Goal: Book appointment/travel/reservation

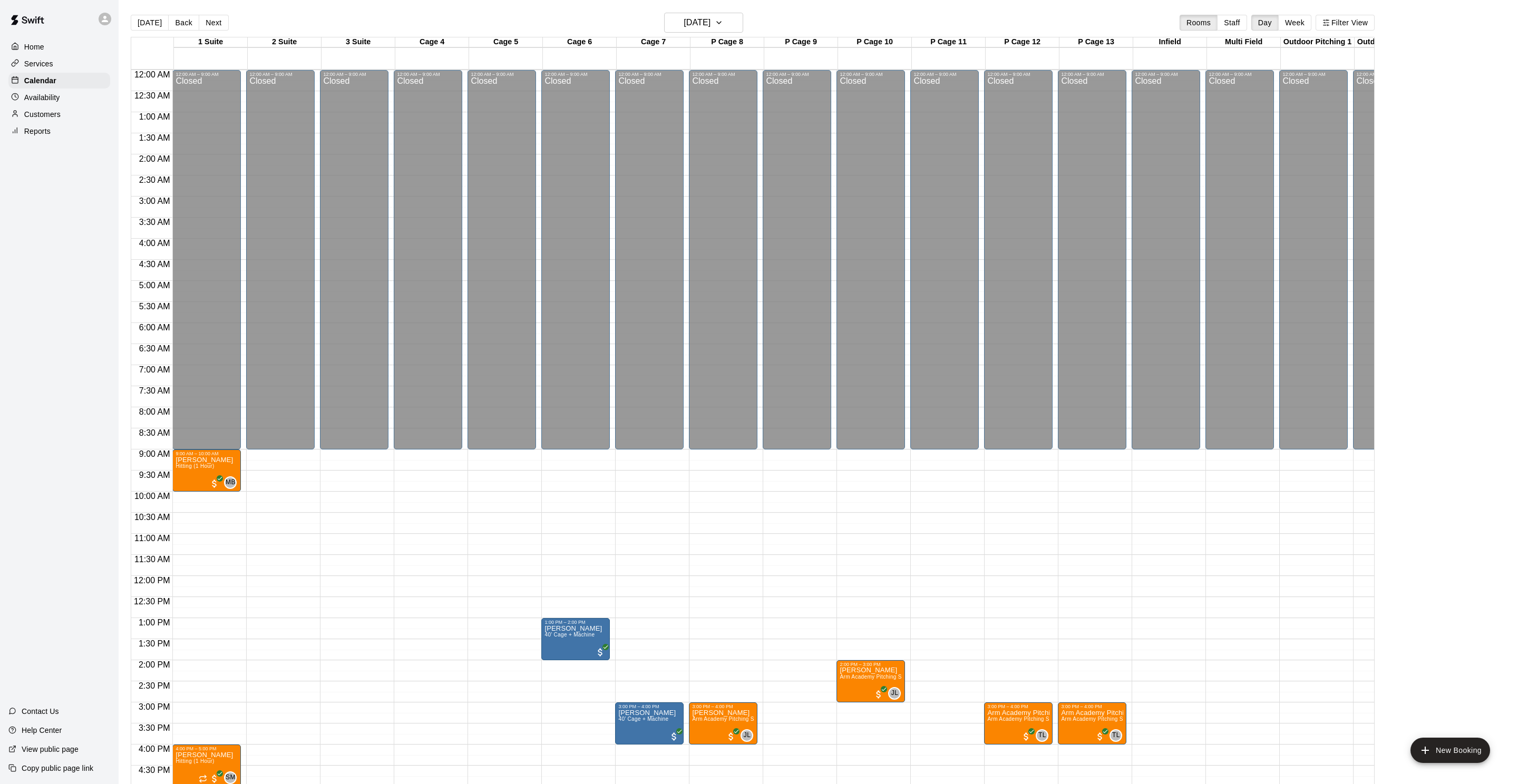
scroll to position [254, 0]
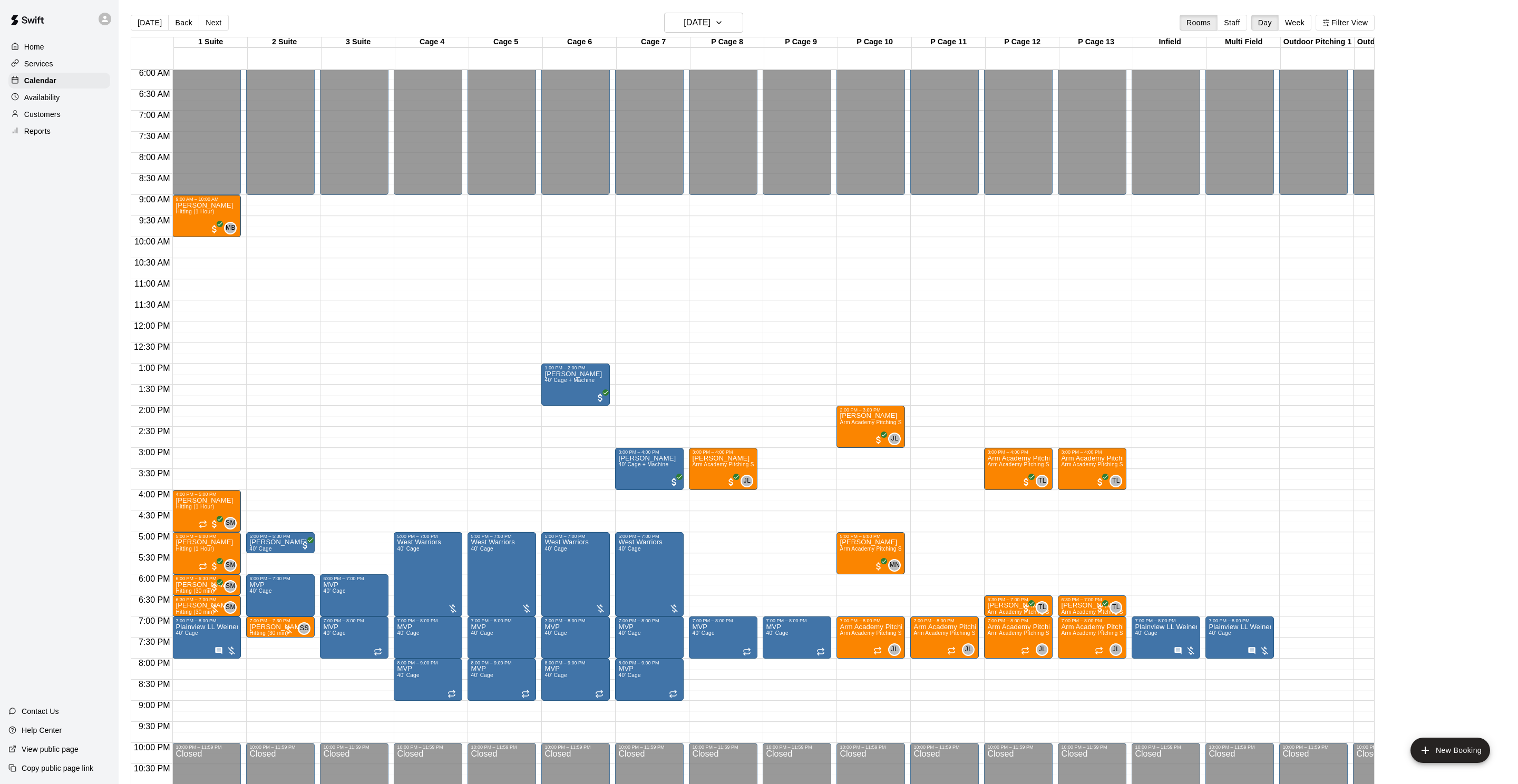
drag, startPoint x: 1517, startPoint y: 169, endPoint x: 1497, endPoint y: 171, distance: 20.1
click at [1517, 170] on main "[DATE] Back [DATE][DATE] Rooms Staff Day Week Filter View 1 Suite 14 Thu 2 Suit…" at bounding box center [818, 400] width 1400 height 800
drag, startPoint x: 1466, startPoint y: 228, endPoint x: 1424, endPoint y: 235, distance: 42.6
click at [1465, 228] on main "[DATE] Back [DATE][DATE] Rooms Staff Day Week Filter View 1 Suite 14 Thu 2 Suit…" at bounding box center [818, 405] width 1391 height 784
click at [710, 28] on h6 "[DATE]" at bounding box center [697, 22] width 27 height 14
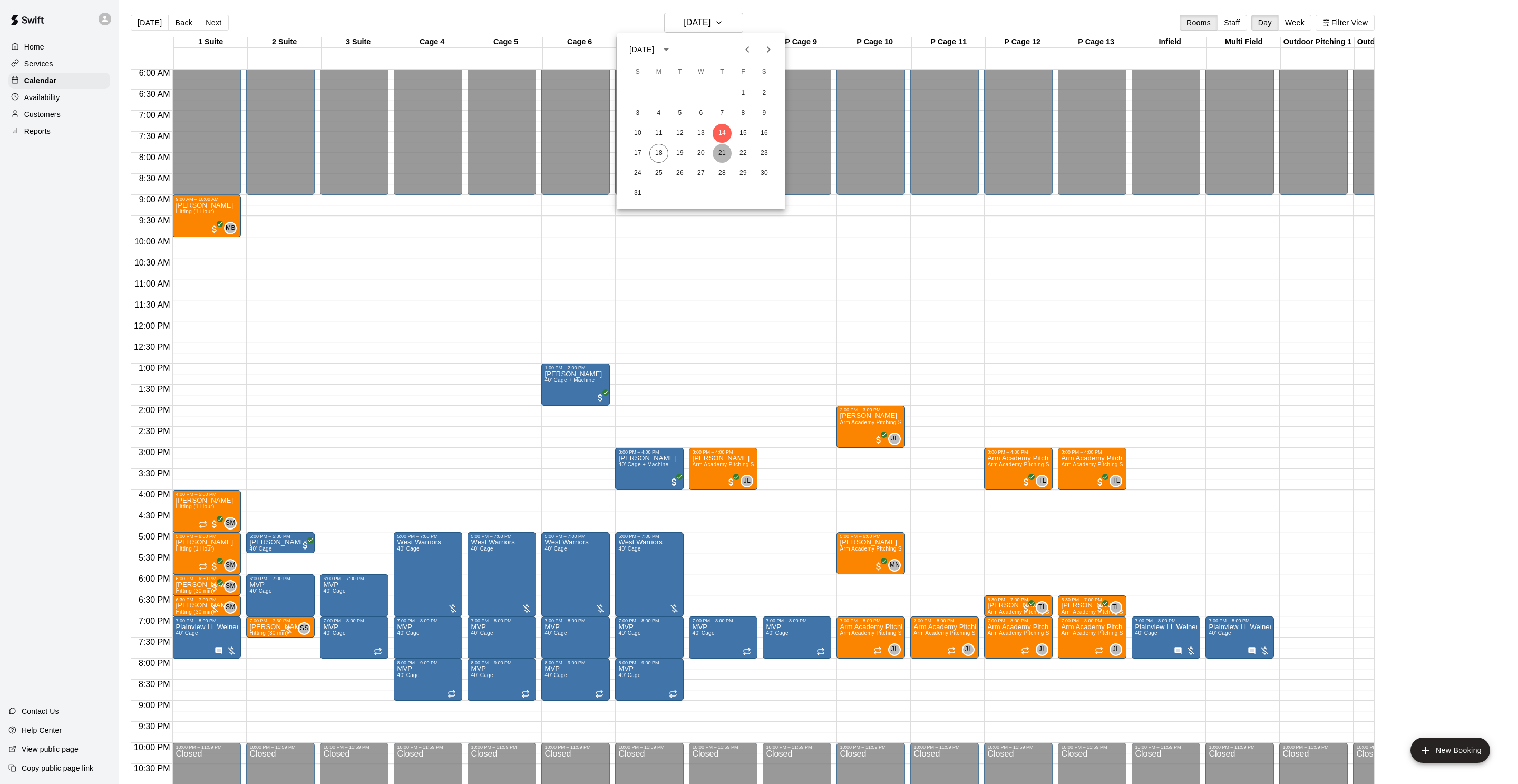
click at [722, 150] on button "21" at bounding box center [722, 154] width 19 height 19
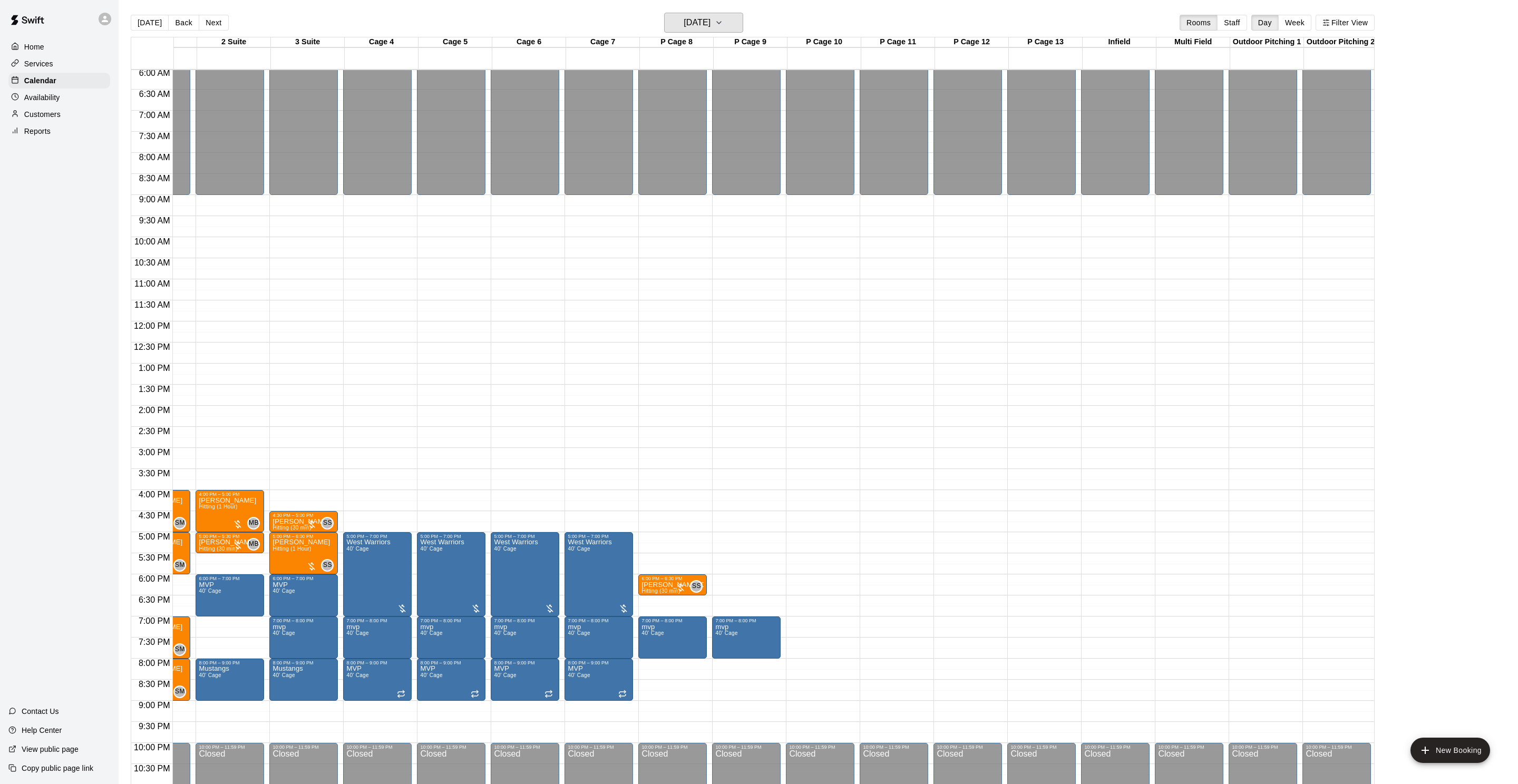
scroll to position [0, 0]
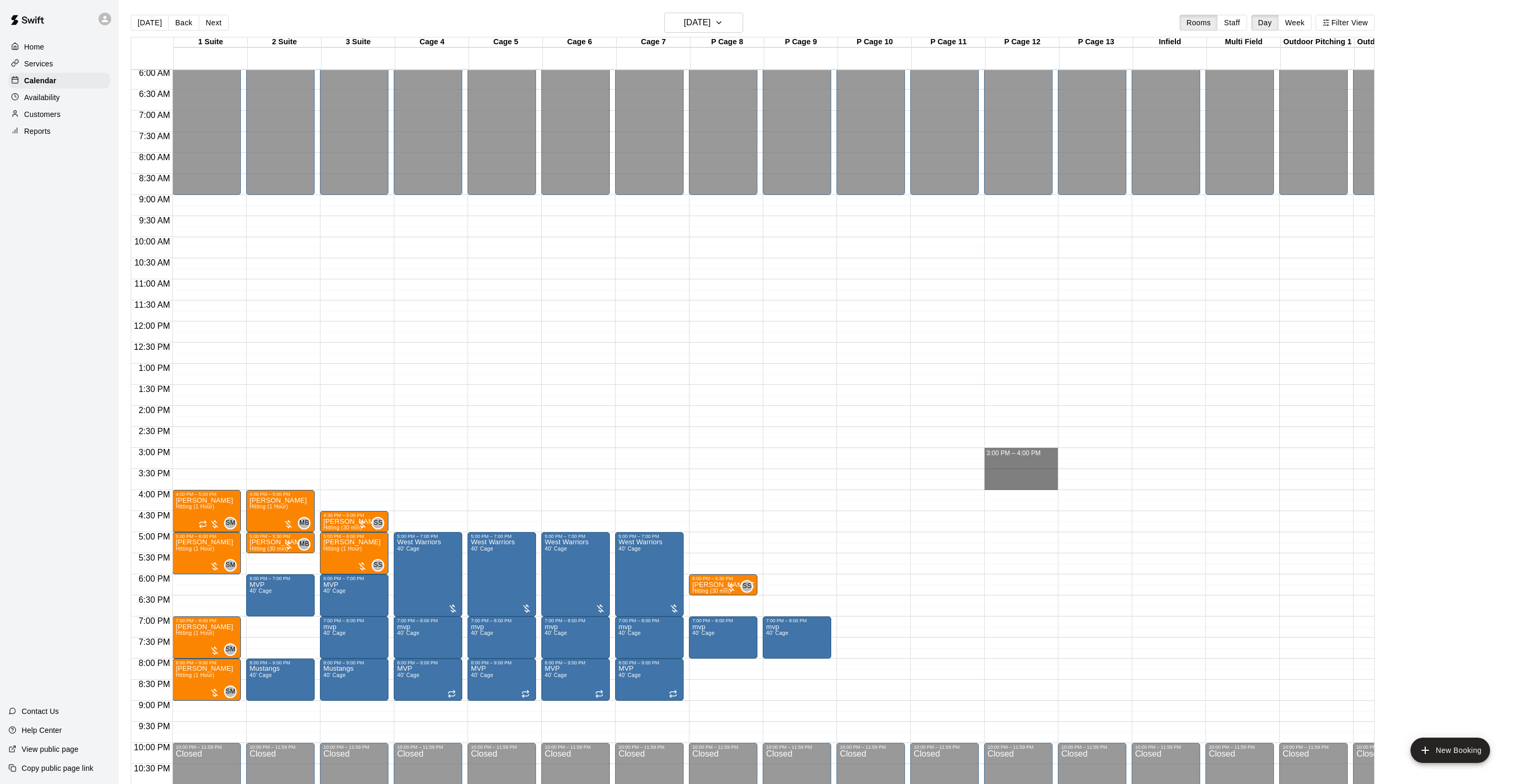
drag, startPoint x: 1036, startPoint y: 451, endPoint x: 1032, endPoint y: 483, distance: 32.2
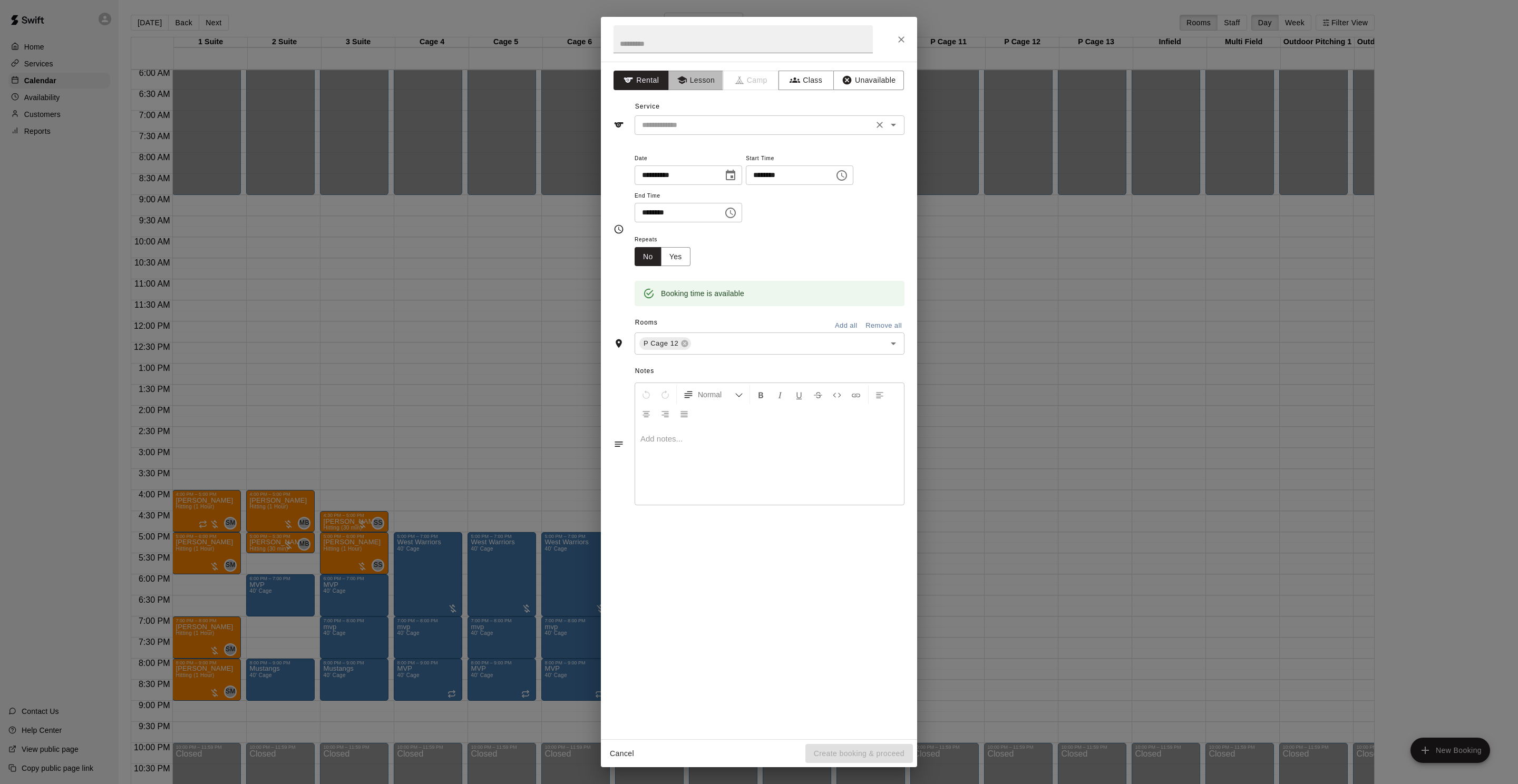
drag, startPoint x: 701, startPoint y: 86, endPoint x: 701, endPoint y: 131, distance: 45.0
click at [701, 86] on button "Lesson" at bounding box center [696, 80] width 55 height 20
click at [701, 131] on input "text" at bounding box center [754, 125] width 232 height 13
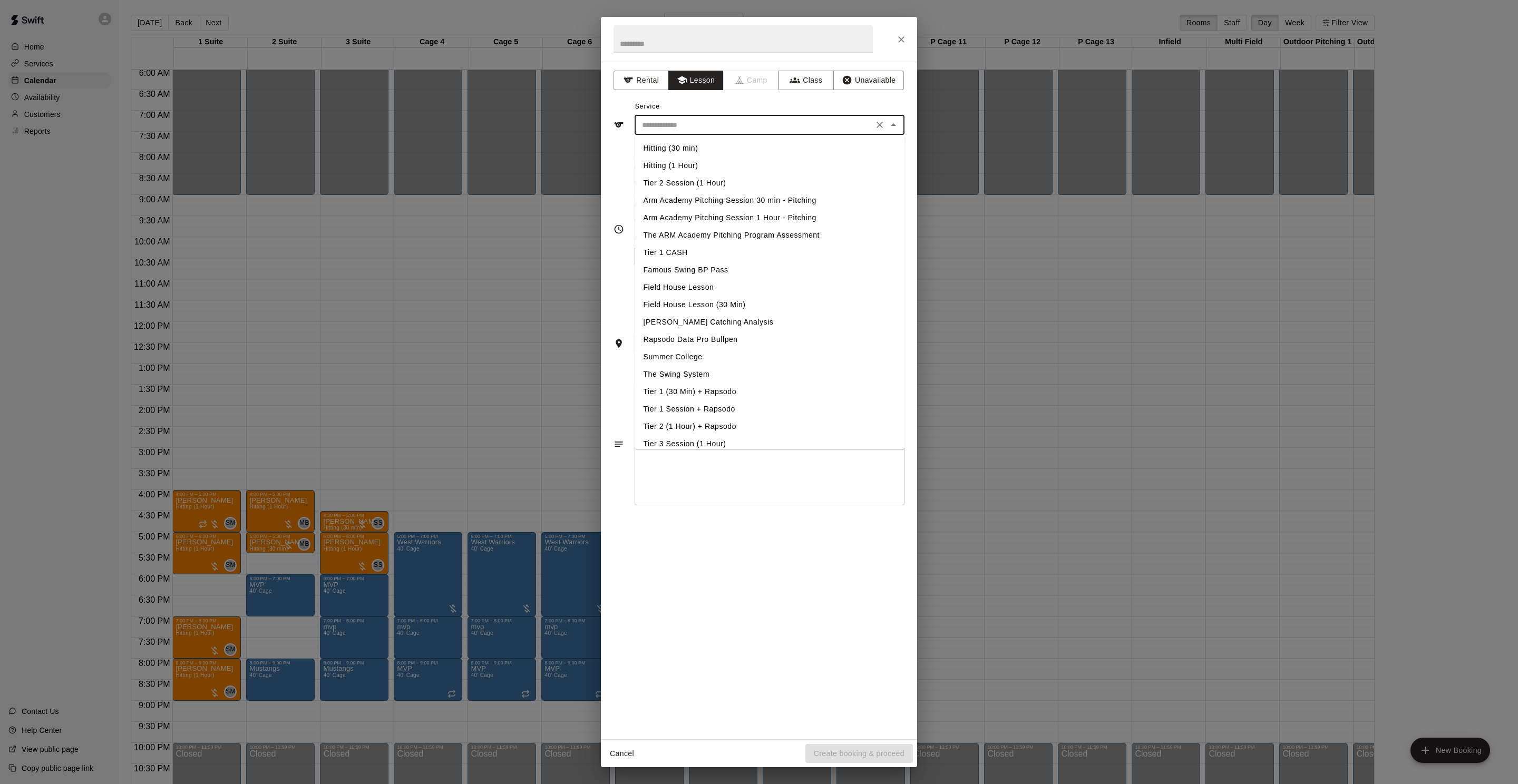
click at [805, 221] on li "Arm Academy Pitching Session 1 Hour - Pitching" at bounding box center [770, 218] width 270 height 18
type input "**********"
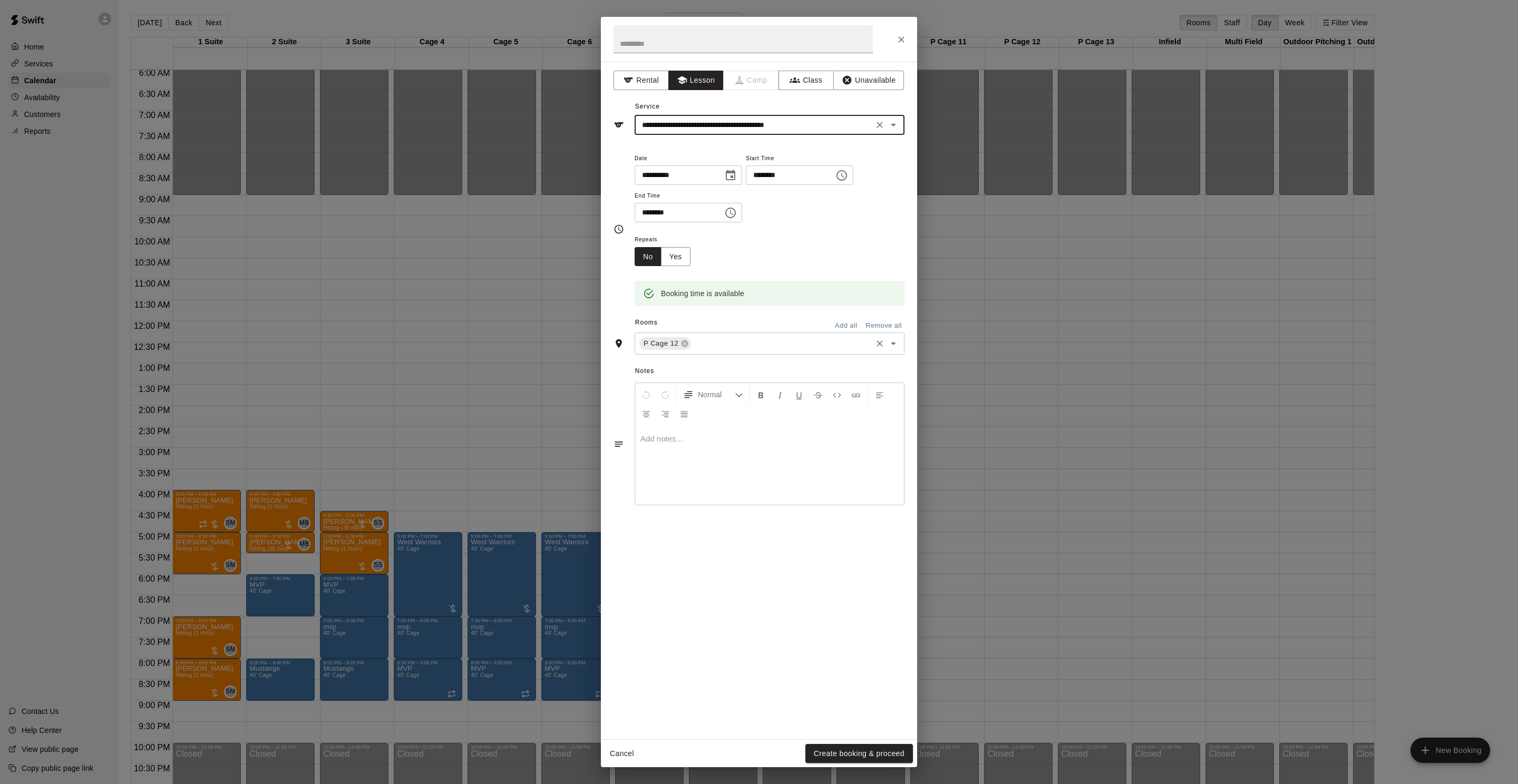
click at [754, 342] on input "text" at bounding box center [781, 344] width 178 height 13
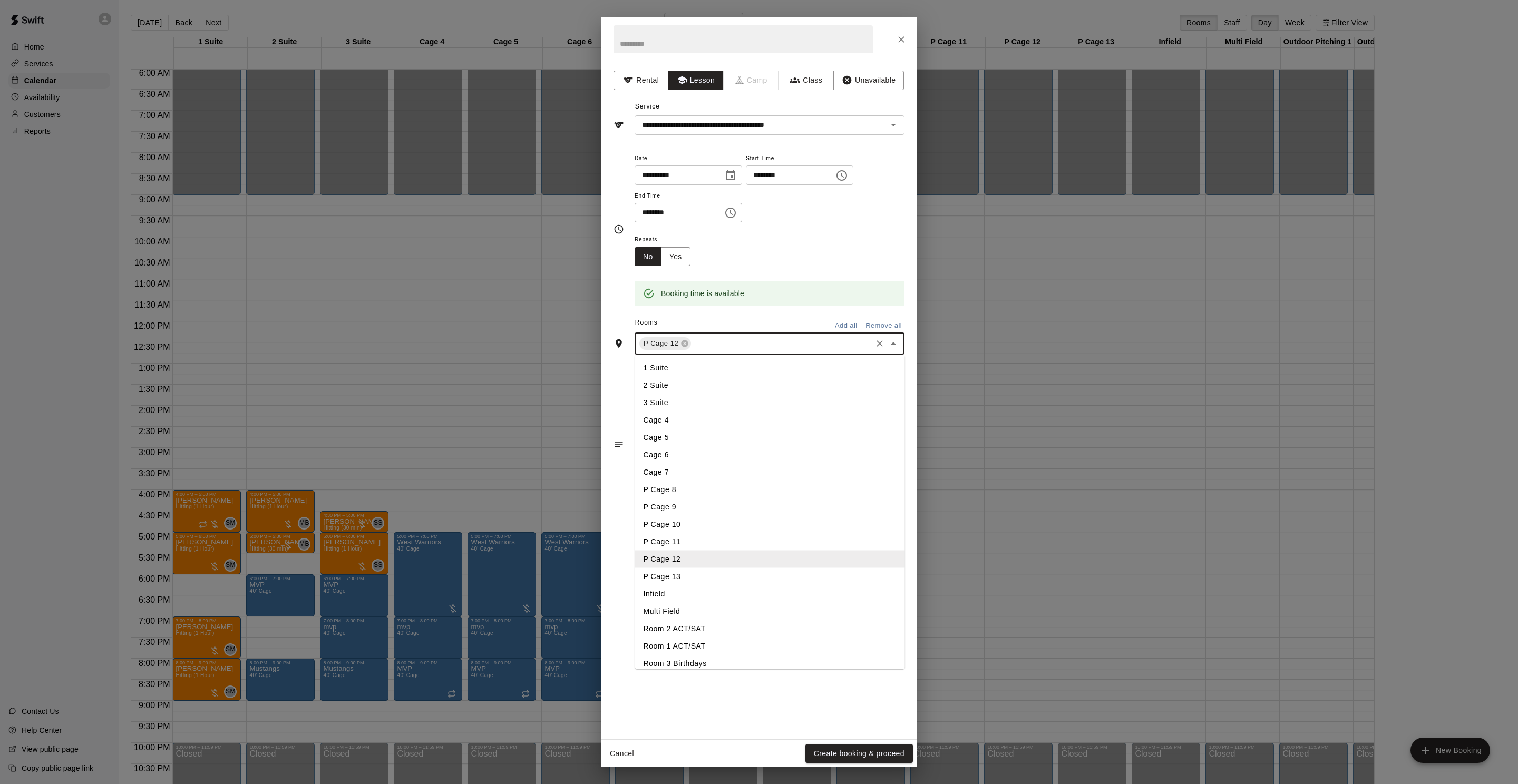
click at [679, 578] on li "P Cage 13" at bounding box center [770, 576] width 270 height 18
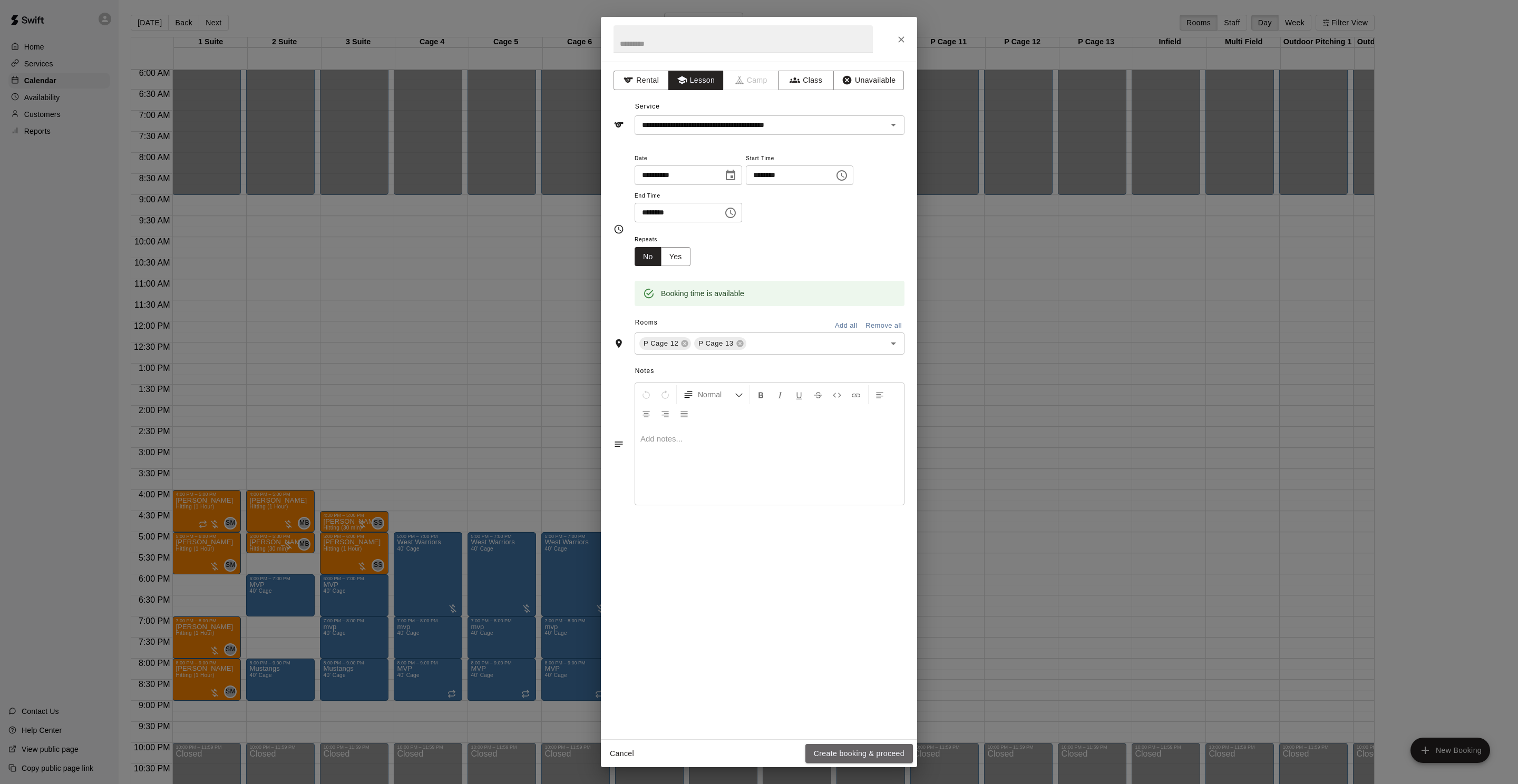
click at [838, 747] on button "Create booking & proceed" at bounding box center [859, 753] width 108 height 20
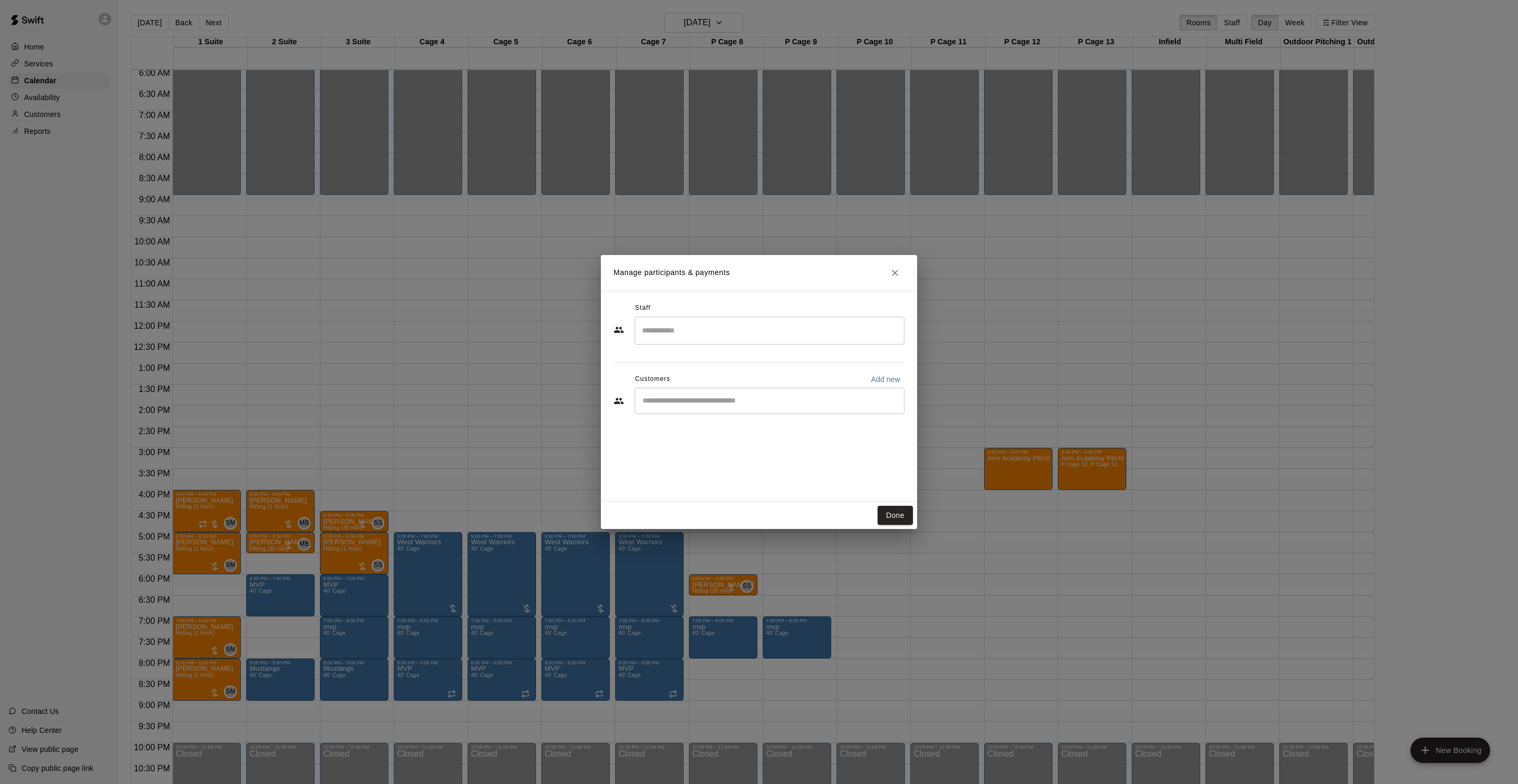
click at [703, 330] on input "Search staff" at bounding box center [769, 330] width 261 height 18
click at [702, 389] on div "​" at bounding box center [769, 401] width 270 height 26
type input "*****"
type input "*"
type input "******"
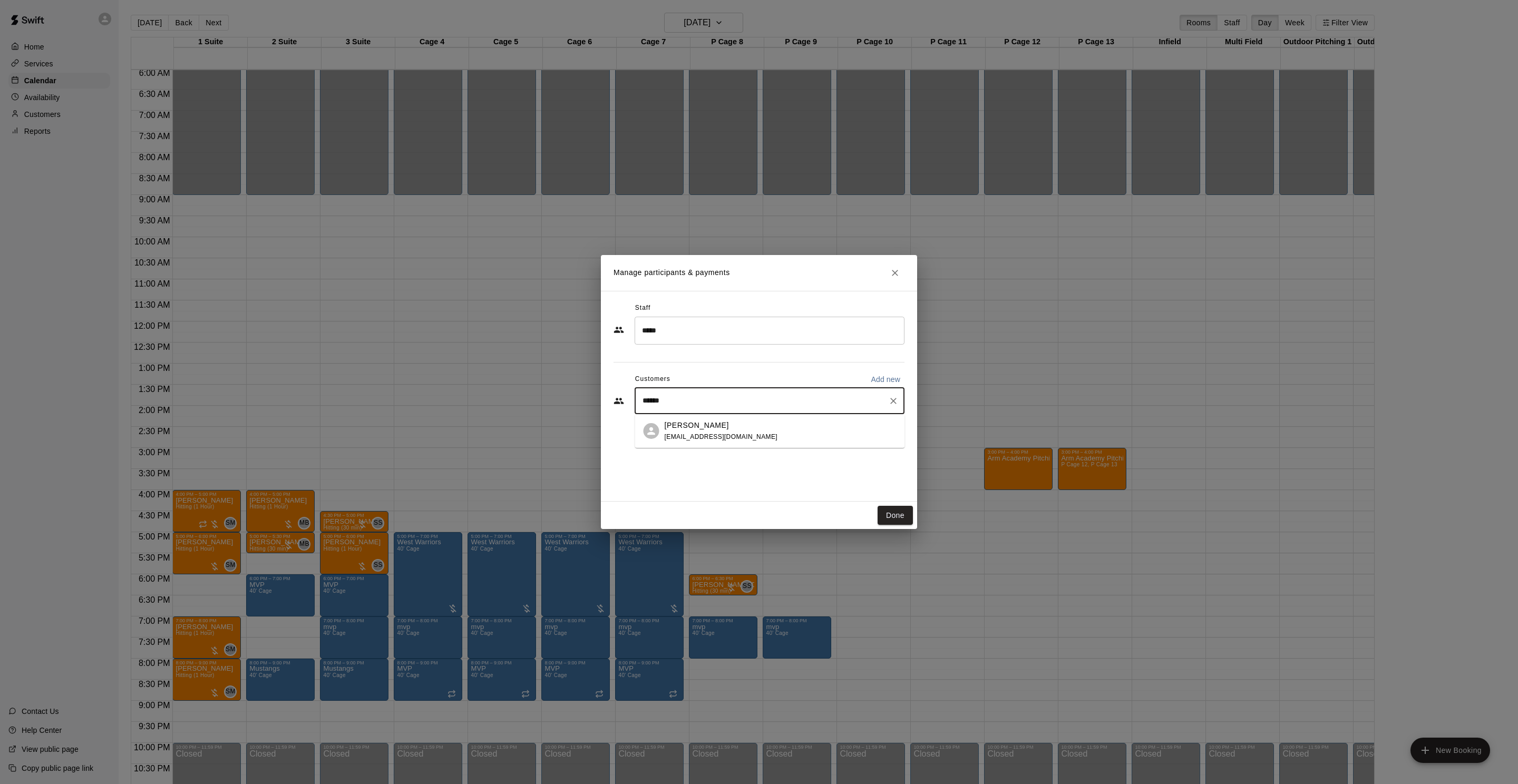
click at [710, 428] on p "[PERSON_NAME]" at bounding box center [697, 425] width 64 height 11
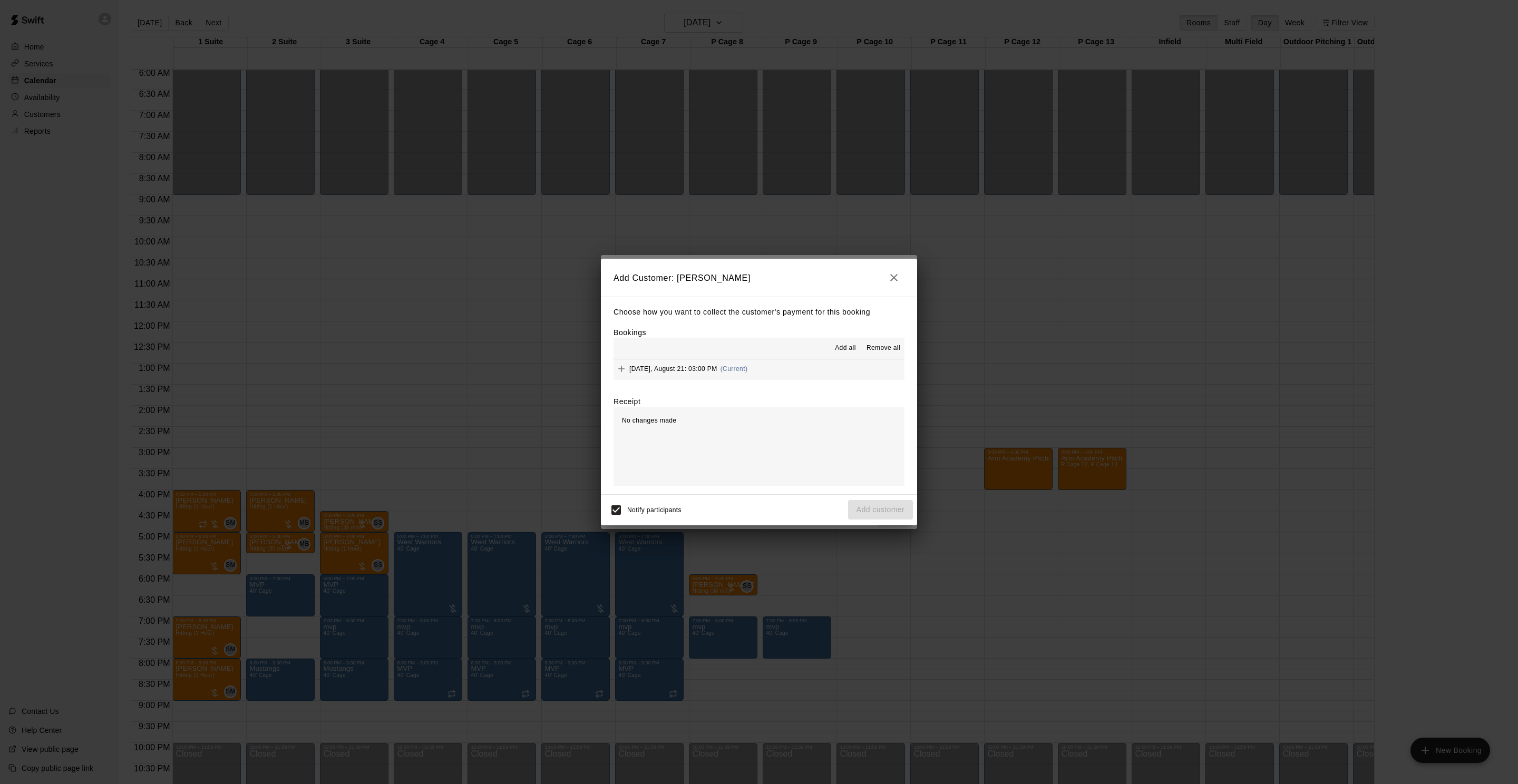
drag, startPoint x: 684, startPoint y: 371, endPoint x: 751, endPoint y: 369, distance: 67.0
click at [684, 371] on span "[DATE], August 21: 03:00 PM" at bounding box center [674, 369] width 88 height 8
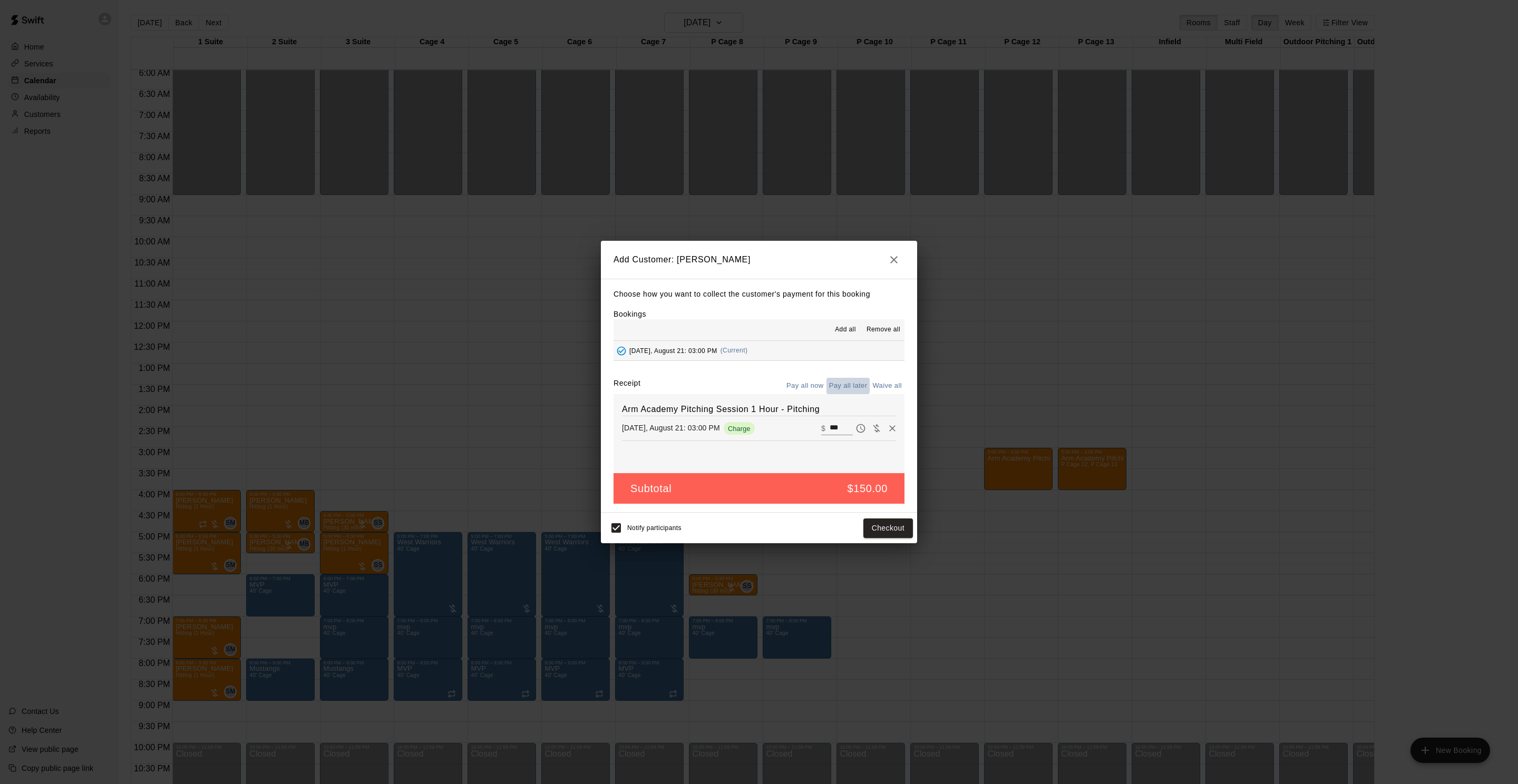
click at [847, 388] on button "Pay all later" at bounding box center [848, 386] width 43 height 16
click at [887, 529] on button "Add customer" at bounding box center [880, 528] width 65 height 20
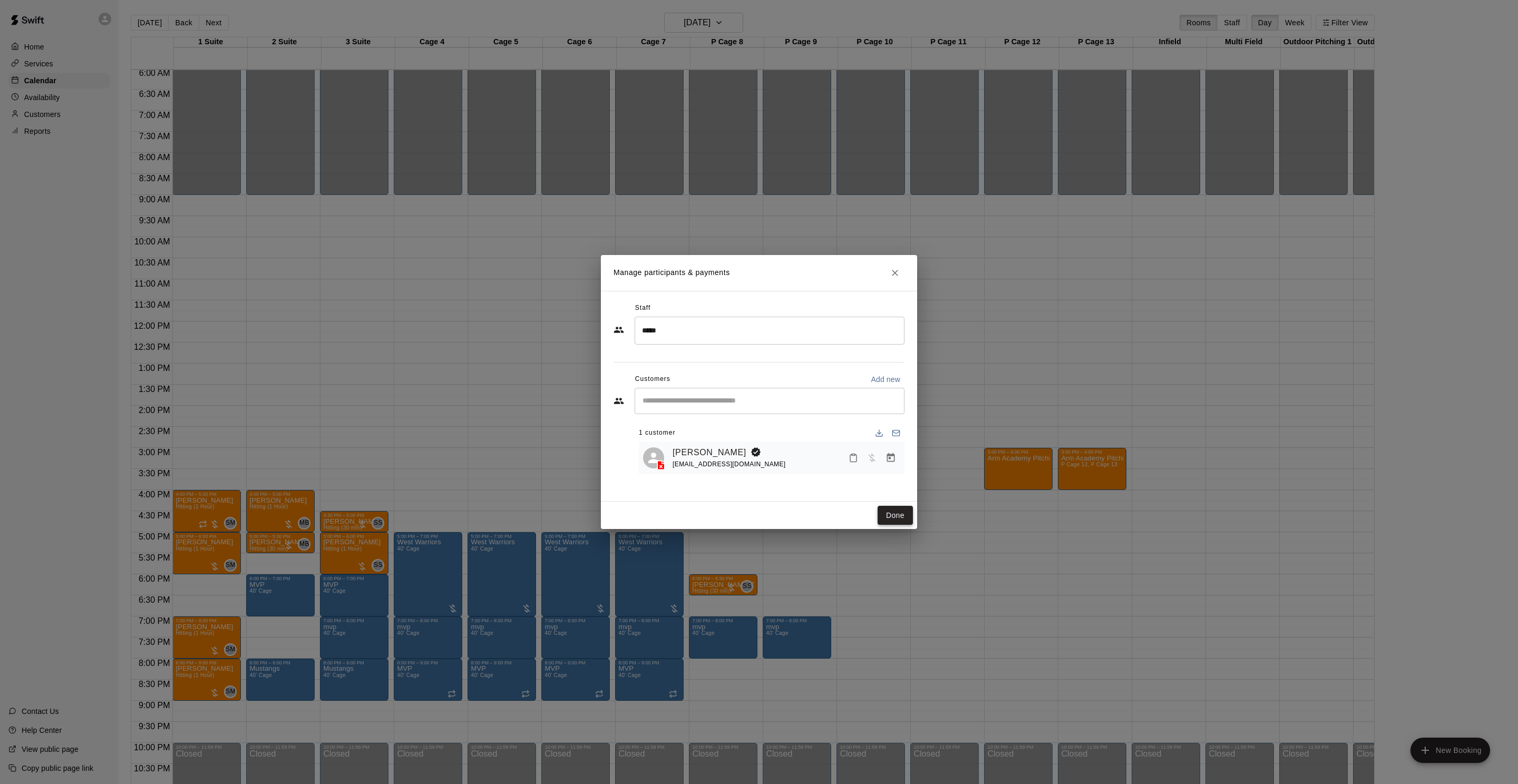
click at [899, 515] on button "Done" at bounding box center [895, 515] width 35 height 20
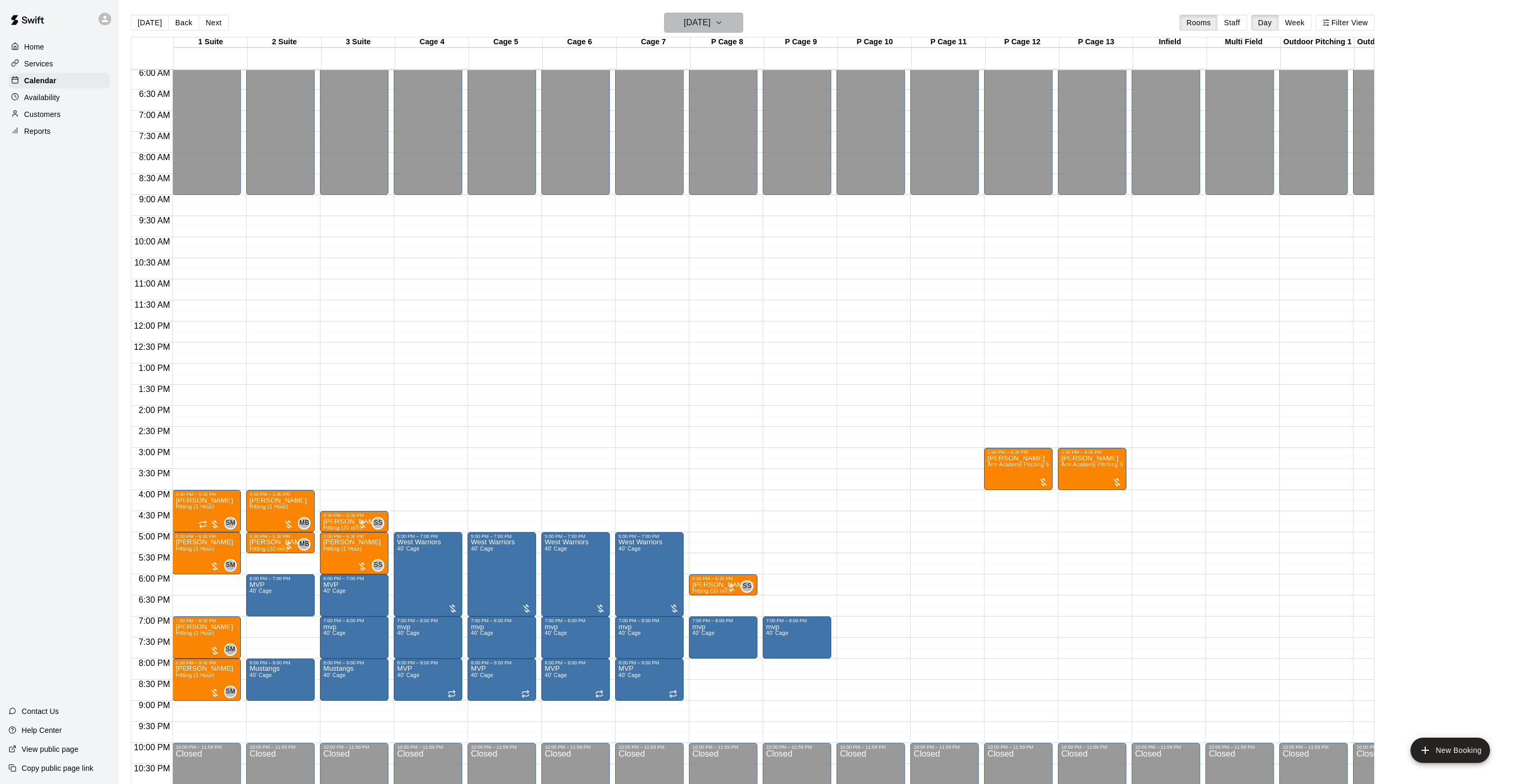
click at [692, 23] on h6 "[DATE]" at bounding box center [697, 22] width 27 height 14
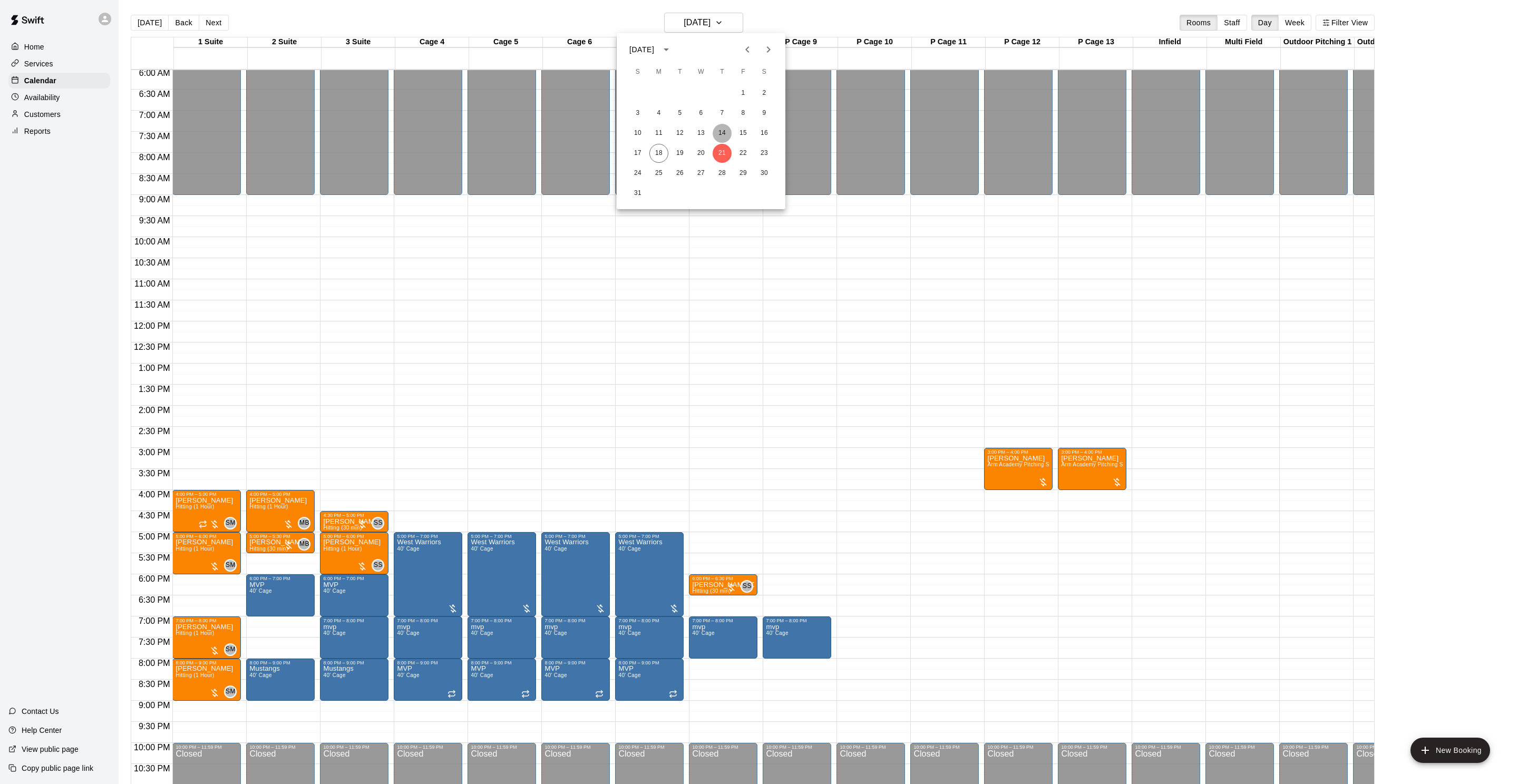
click at [718, 133] on button "14" at bounding box center [722, 133] width 19 height 19
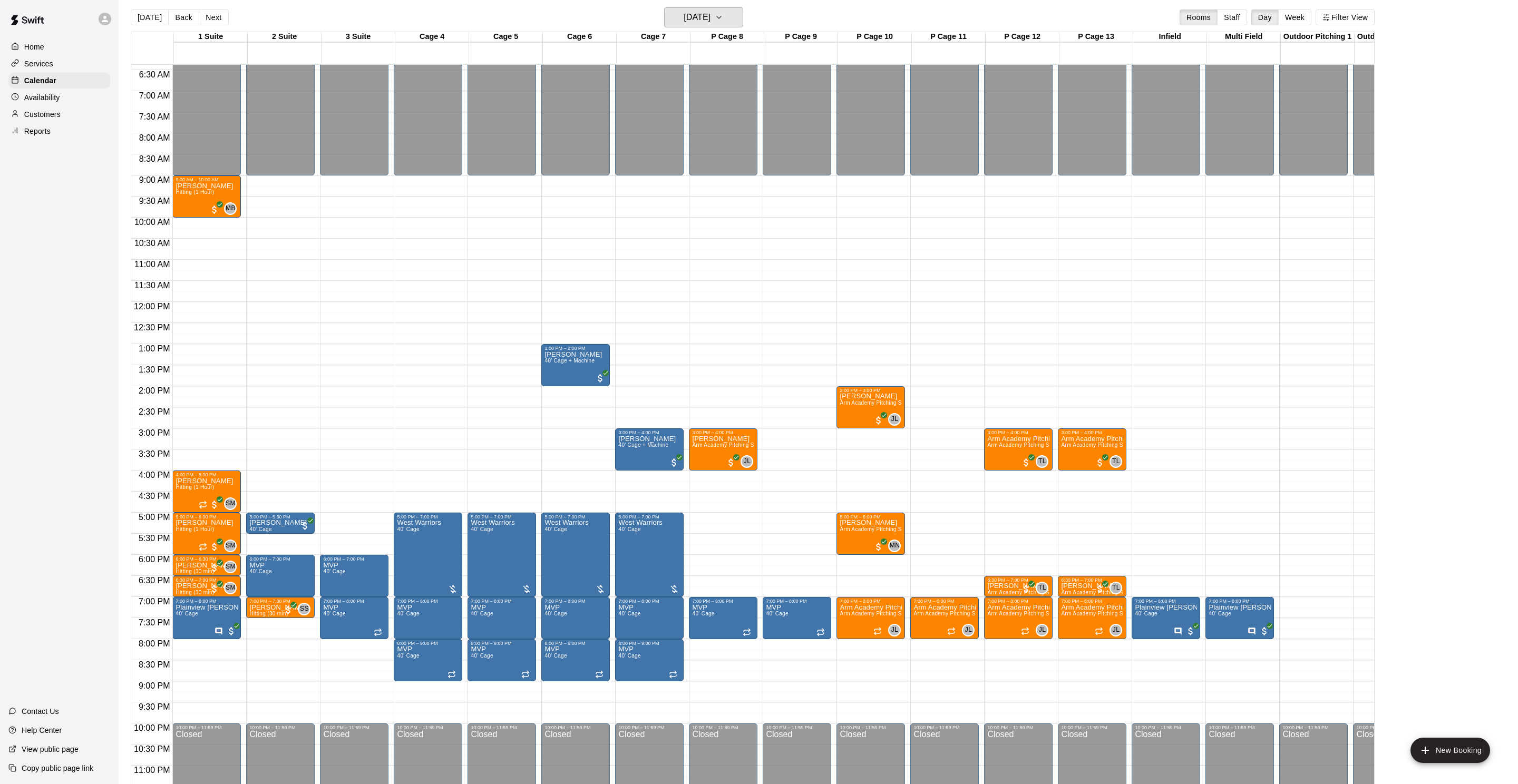
scroll to position [7, 0]
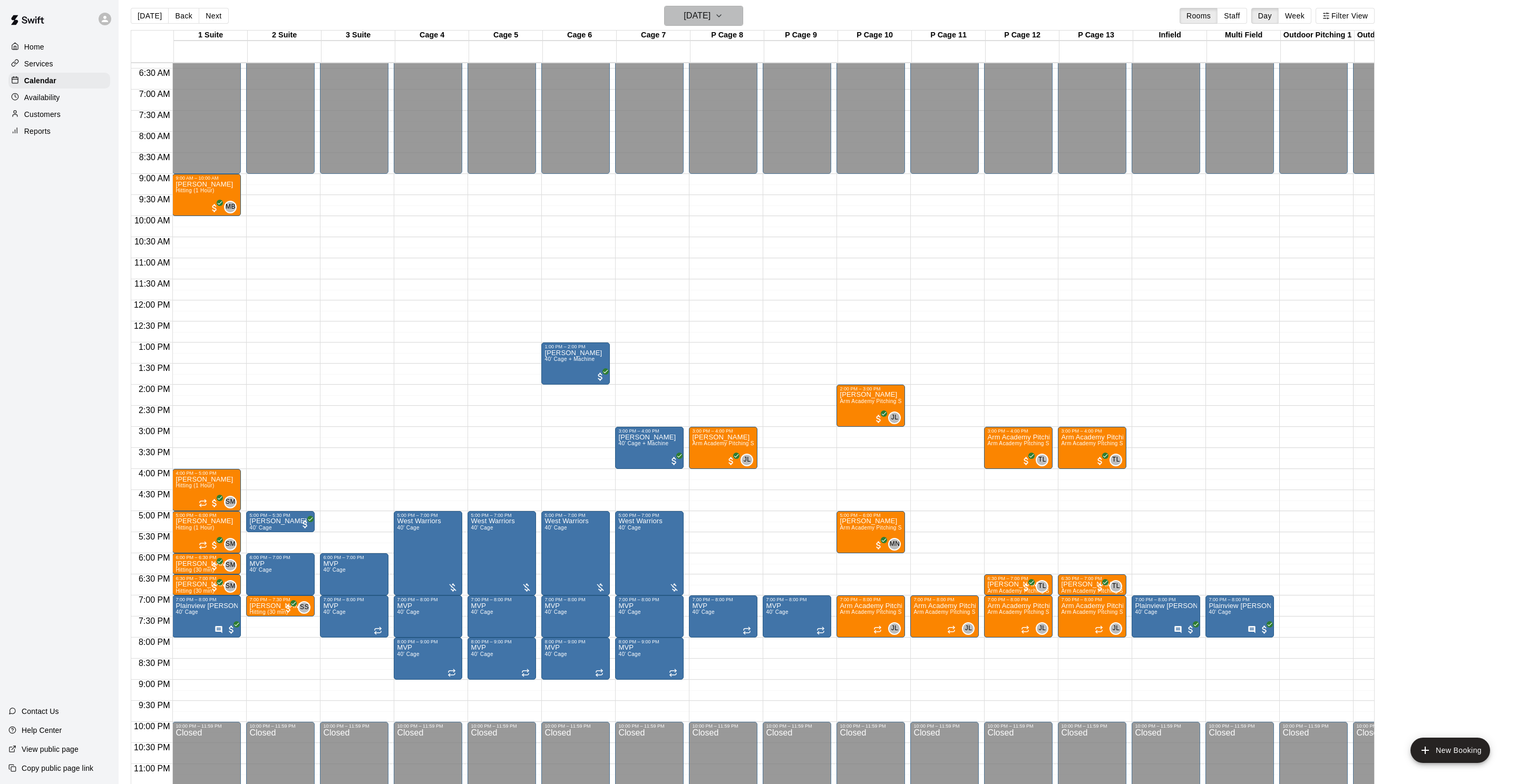
click at [710, 14] on h6 "[DATE]" at bounding box center [697, 15] width 27 height 14
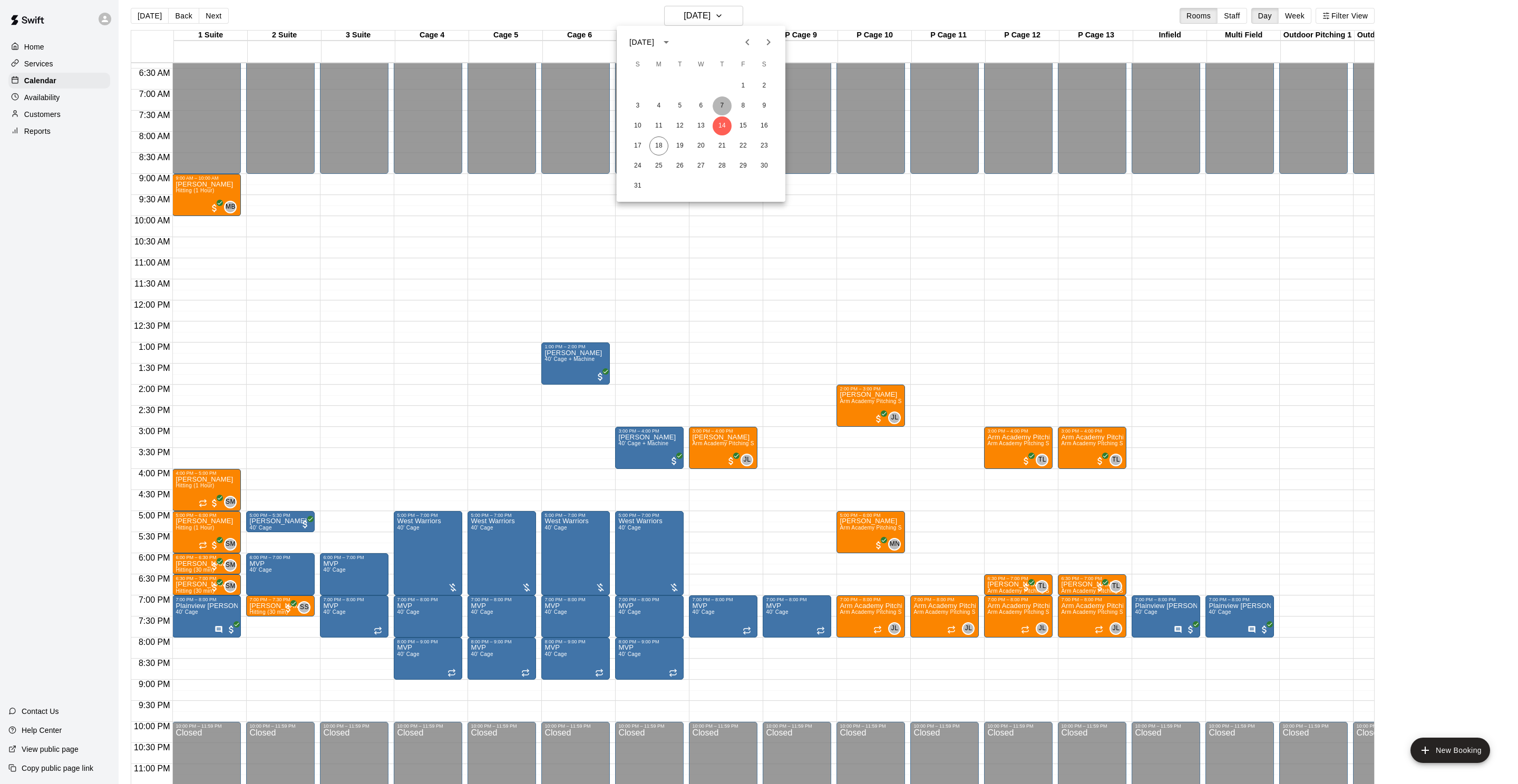
click at [724, 109] on button "7" at bounding box center [722, 106] width 19 height 19
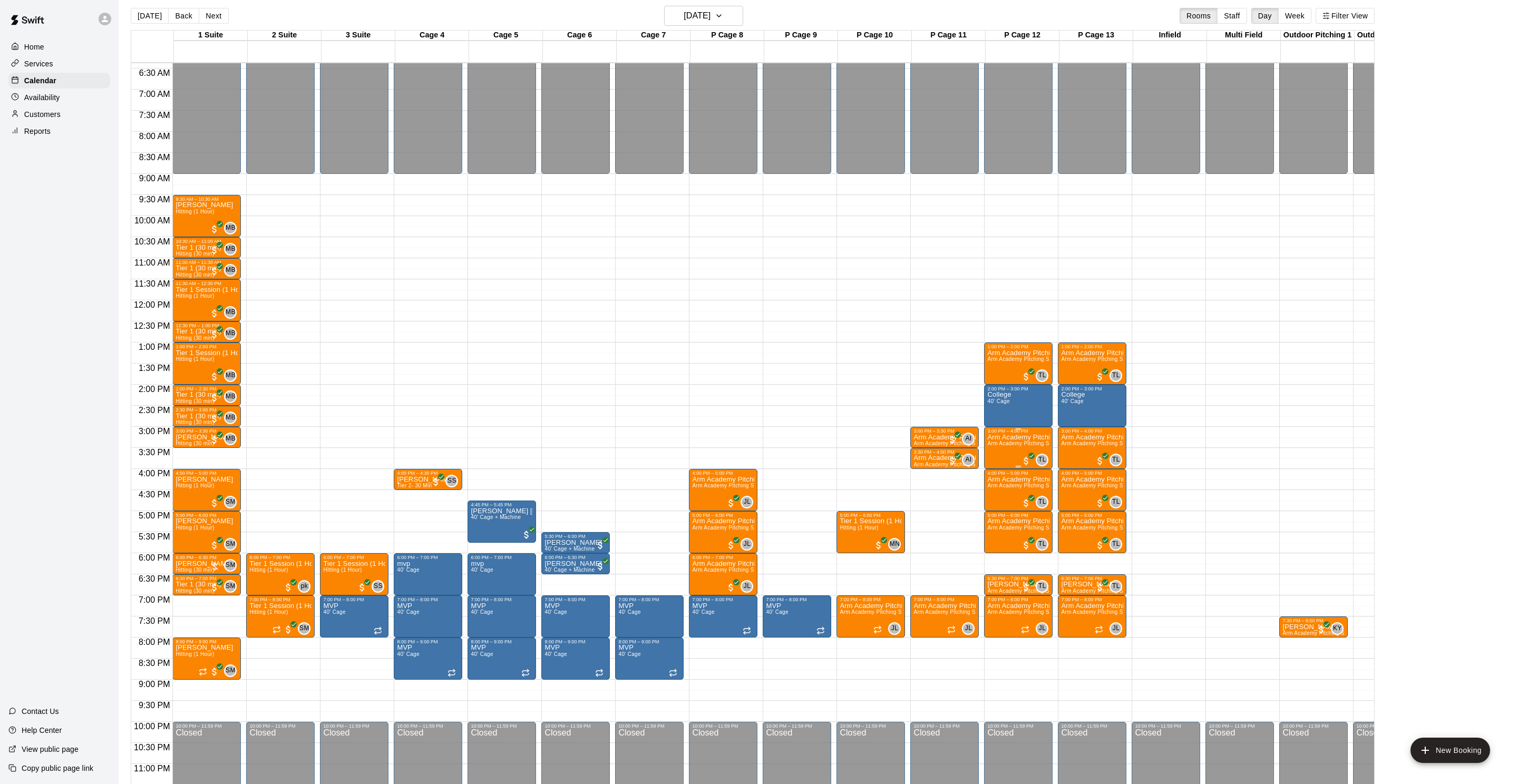
click at [1038, 445] on span "Arm Academy Pitching Session 1 Hour - Pitching" at bounding box center [1048, 443] width 122 height 6
click at [995, 474] on img "edit" at bounding box center [999, 476] width 12 height 12
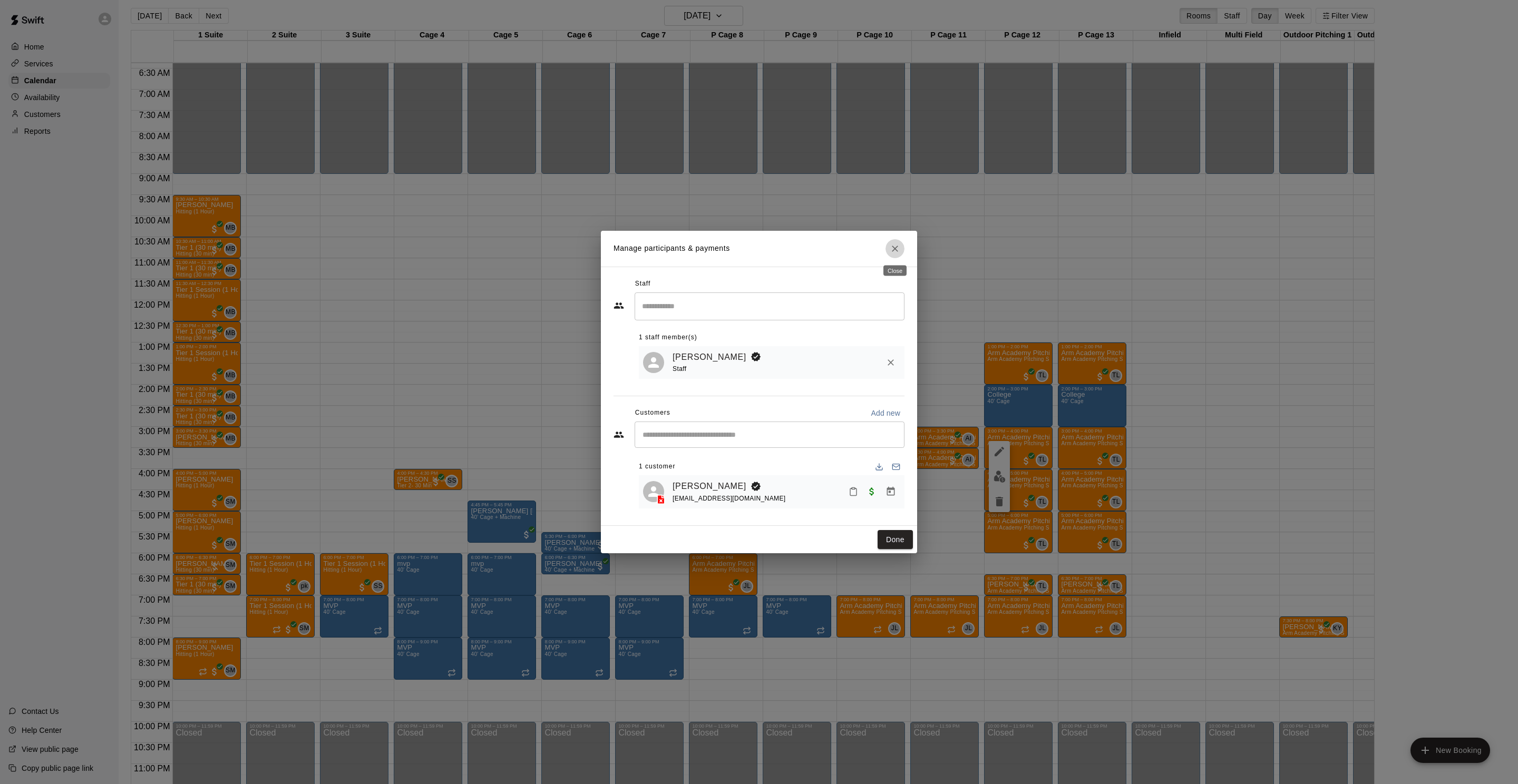
click at [902, 248] on button "Close" at bounding box center [895, 249] width 19 height 19
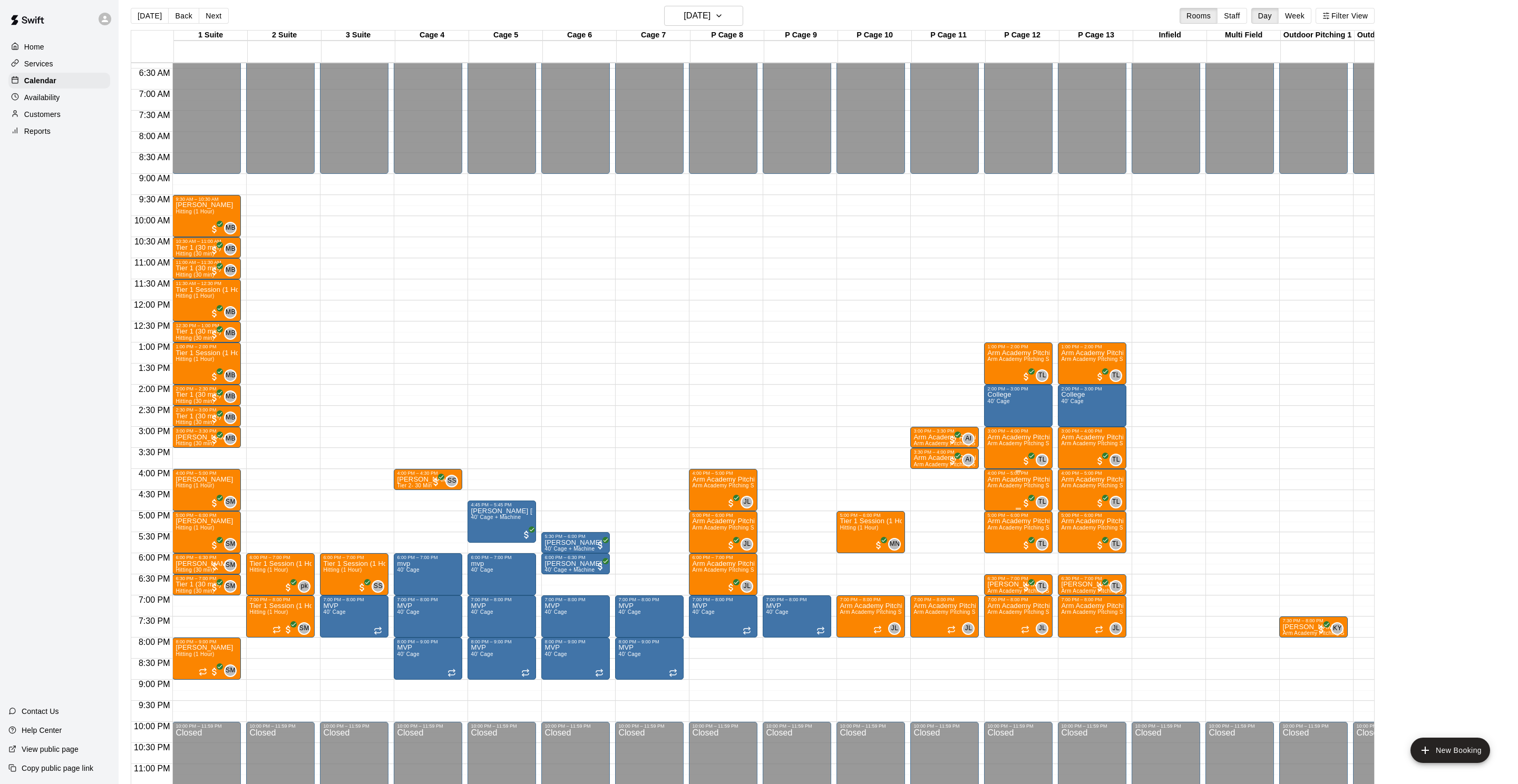
click at [1004, 506] on img "edit" at bounding box center [999, 512] width 12 height 12
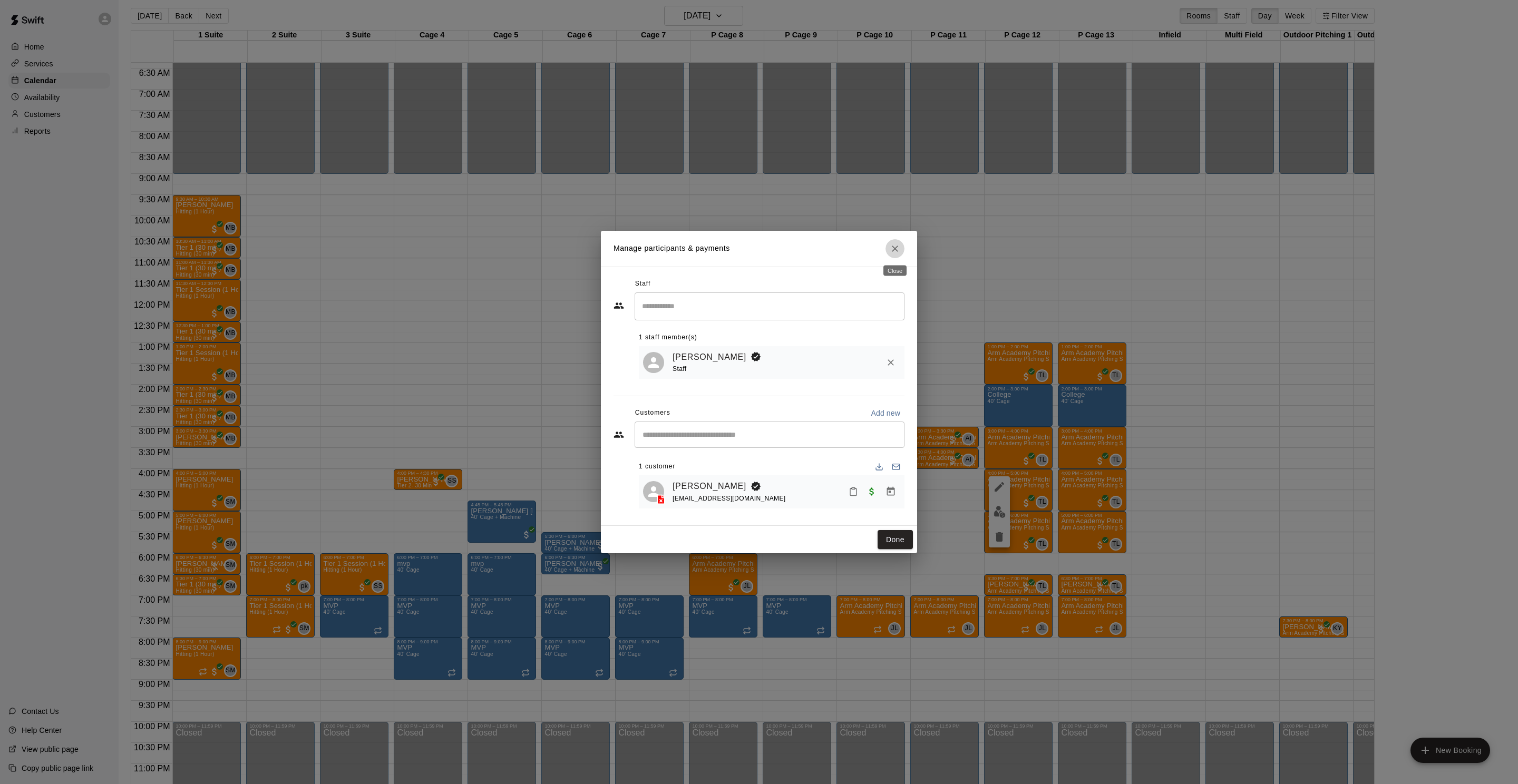
click at [893, 249] on icon "Close" at bounding box center [895, 249] width 6 height 6
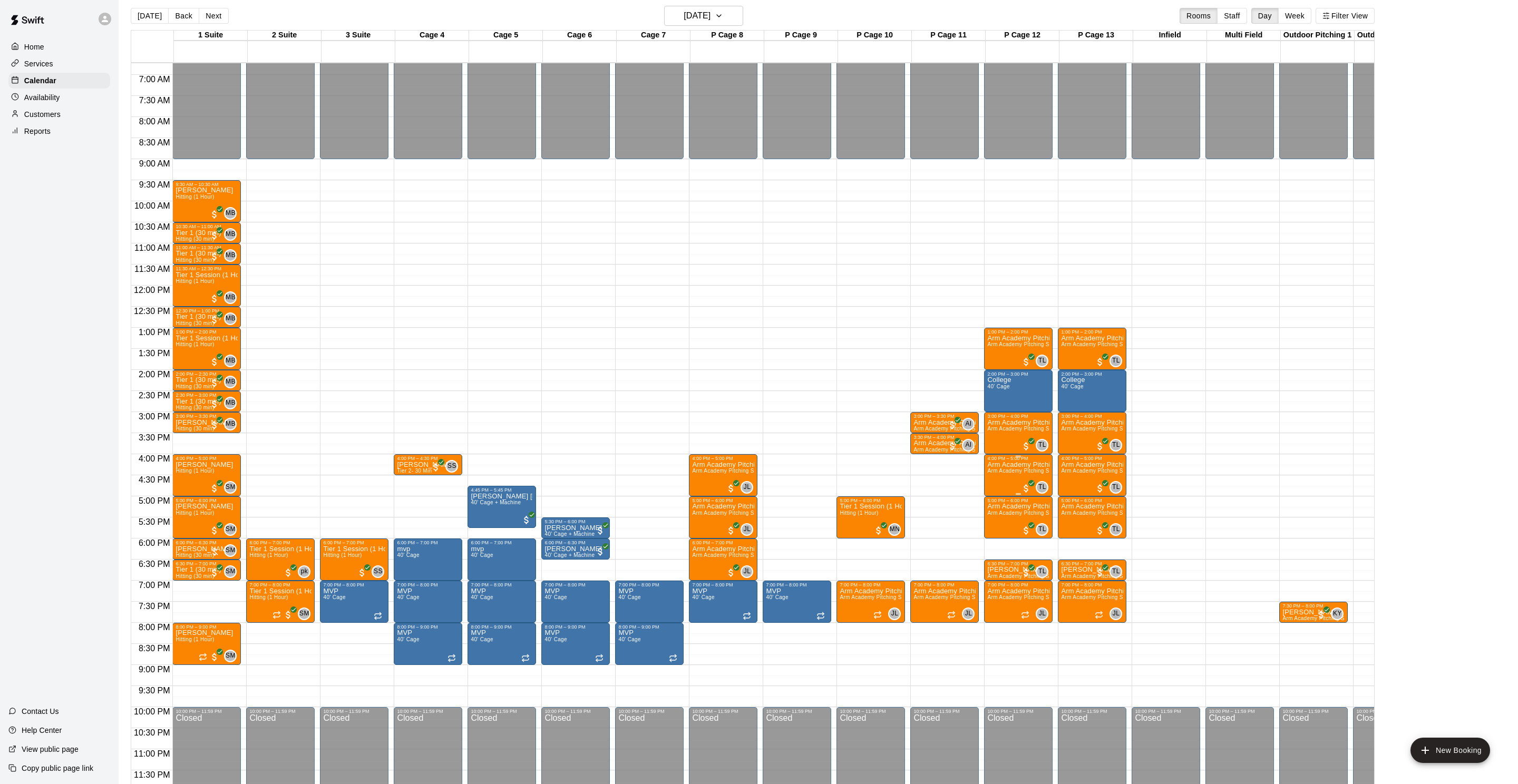
scroll to position [286, 0]
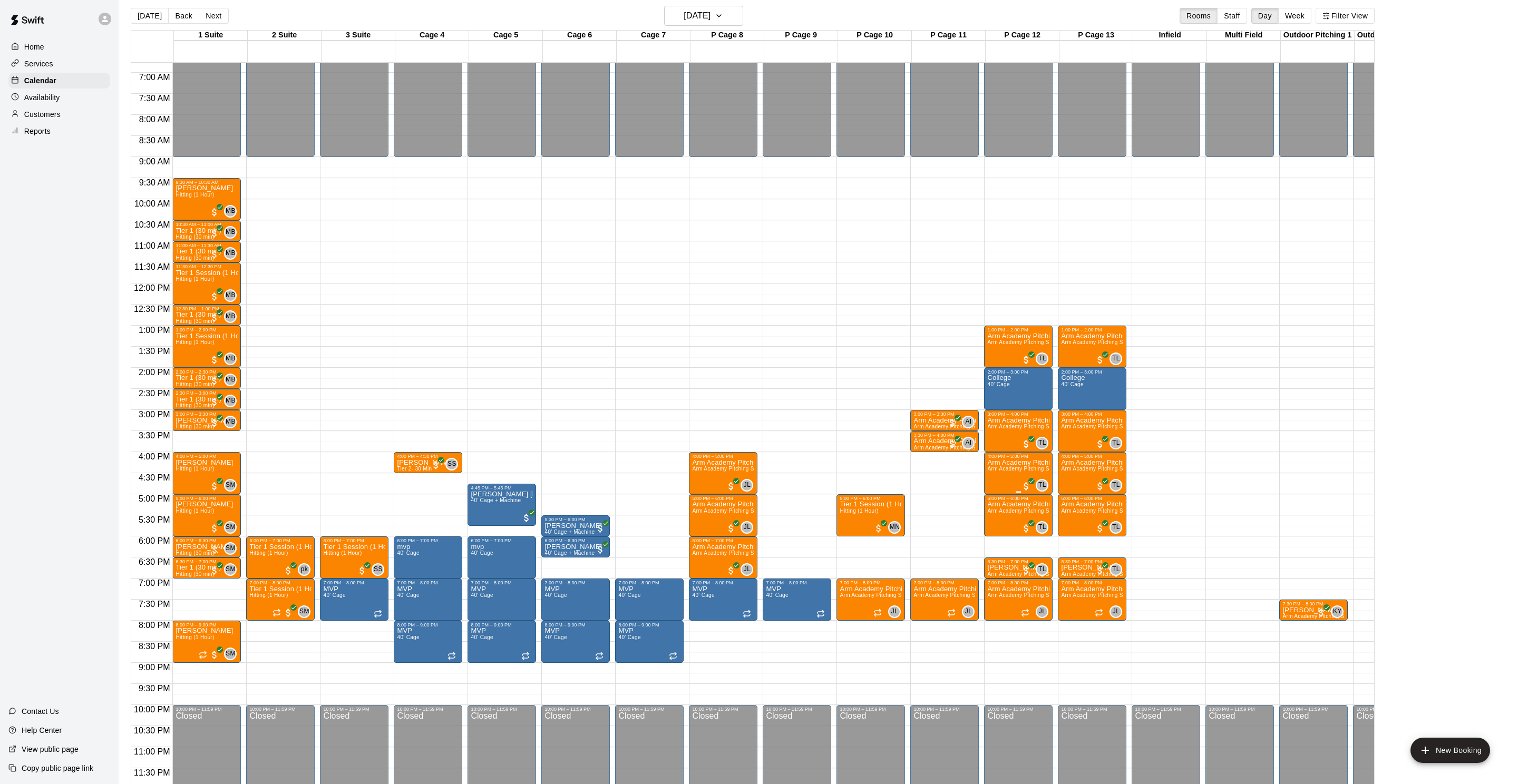
click at [1005, 495] on button "edit" at bounding box center [999, 494] width 21 height 21
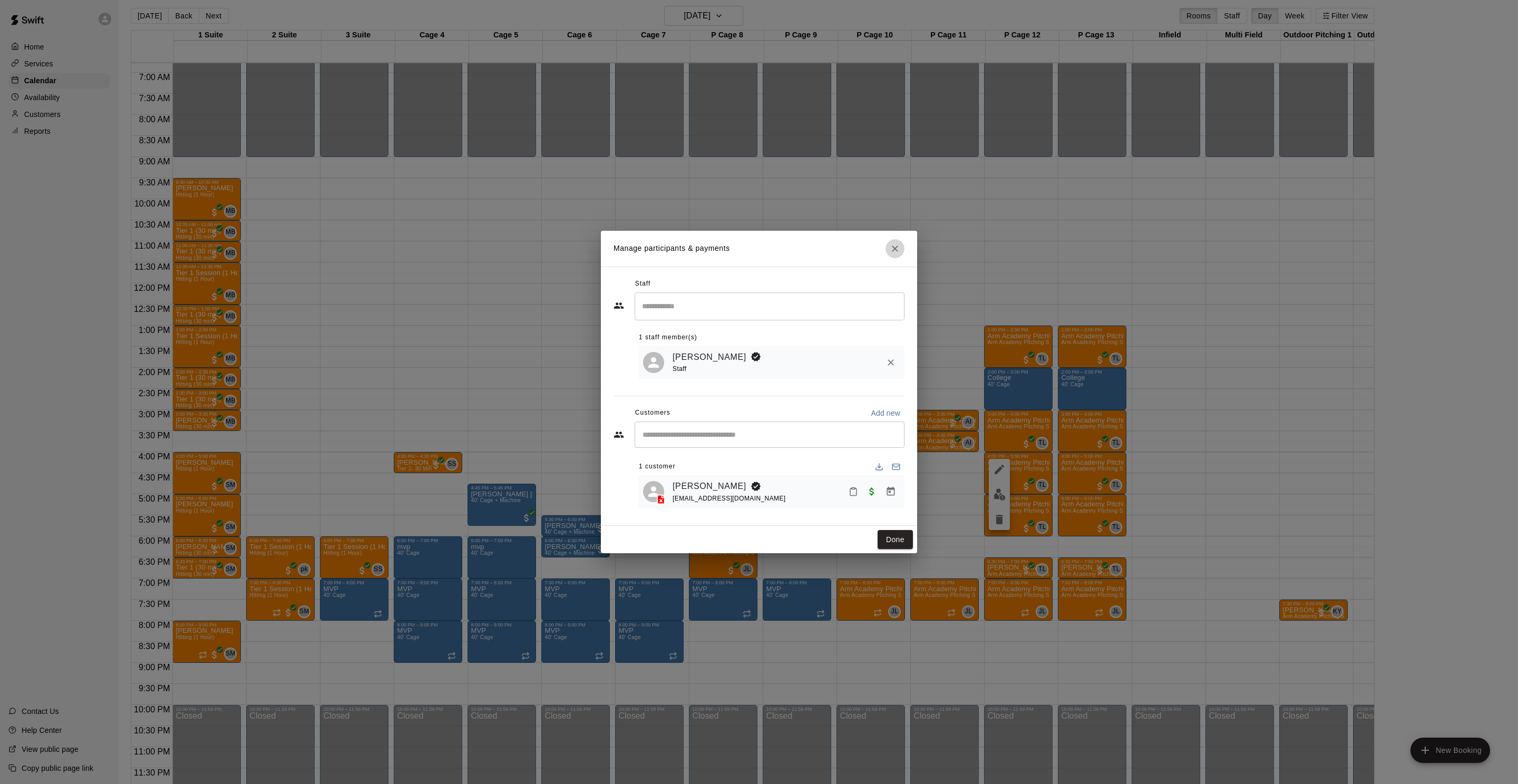
drag, startPoint x: 900, startPoint y: 255, endPoint x: 893, endPoint y: 250, distance: 8.6
click at [900, 255] on button "Close" at bounding box center [895, 249] width 19 height 19
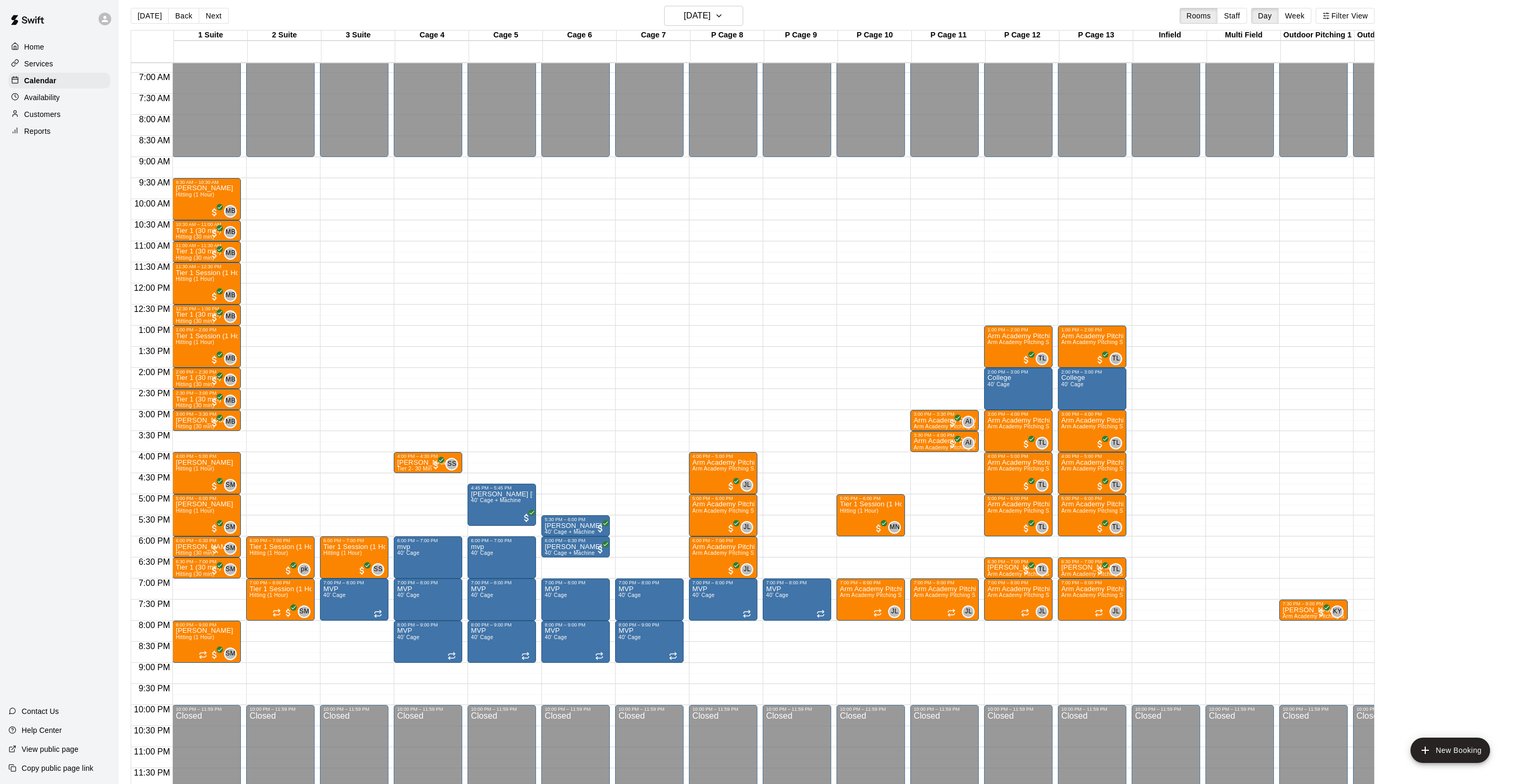
click at [893, 250] on div "12:00 AM – 9:00 AM Closed 5:00 PM – 6:00 PM Tier 1 Session (1 Hour) Hitting (1 …" at bounding box center [870, 283] width 69 height 1011
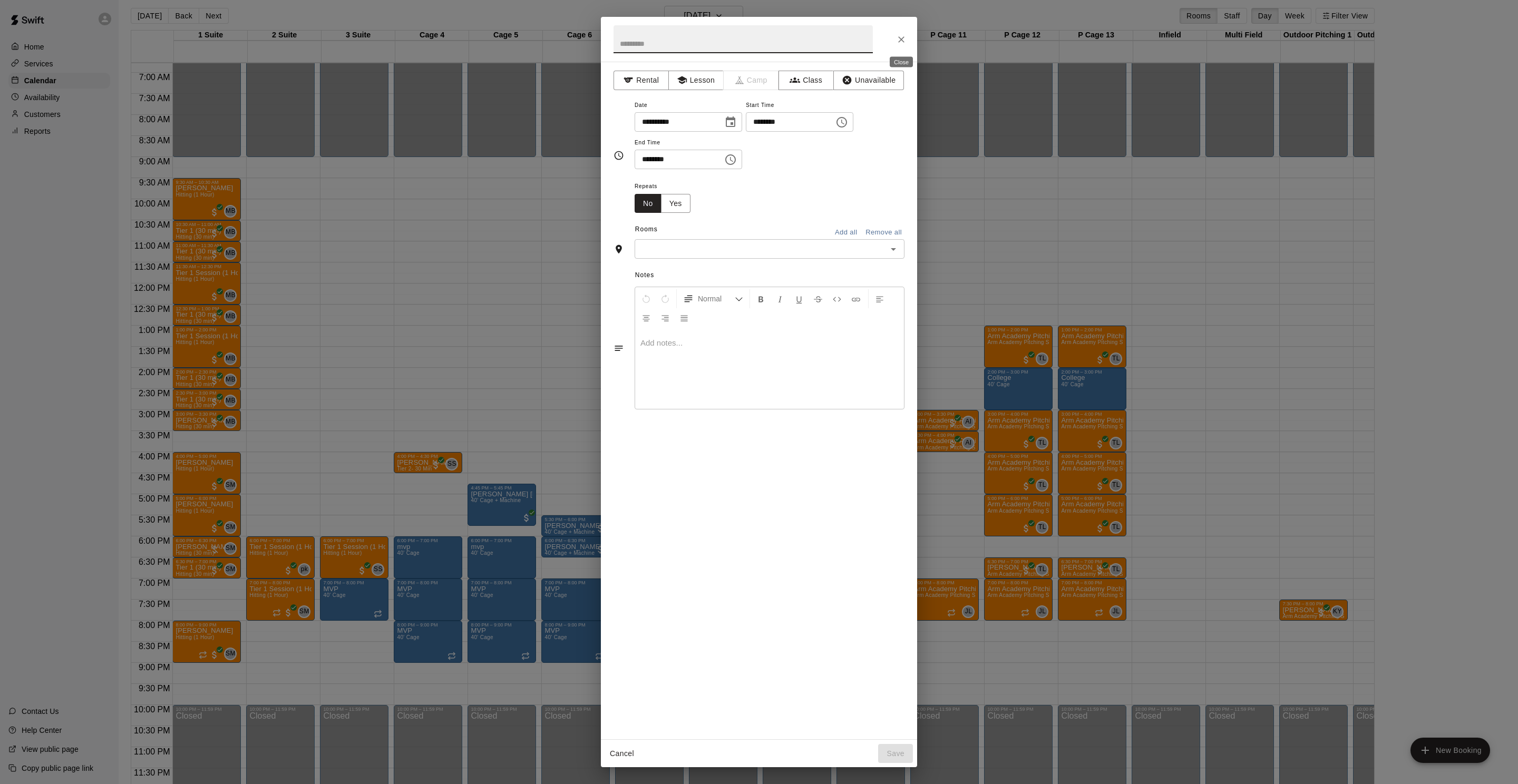
click at [900, 43] on icon "Close" at bounding box center [901, 39] width 11 height 11
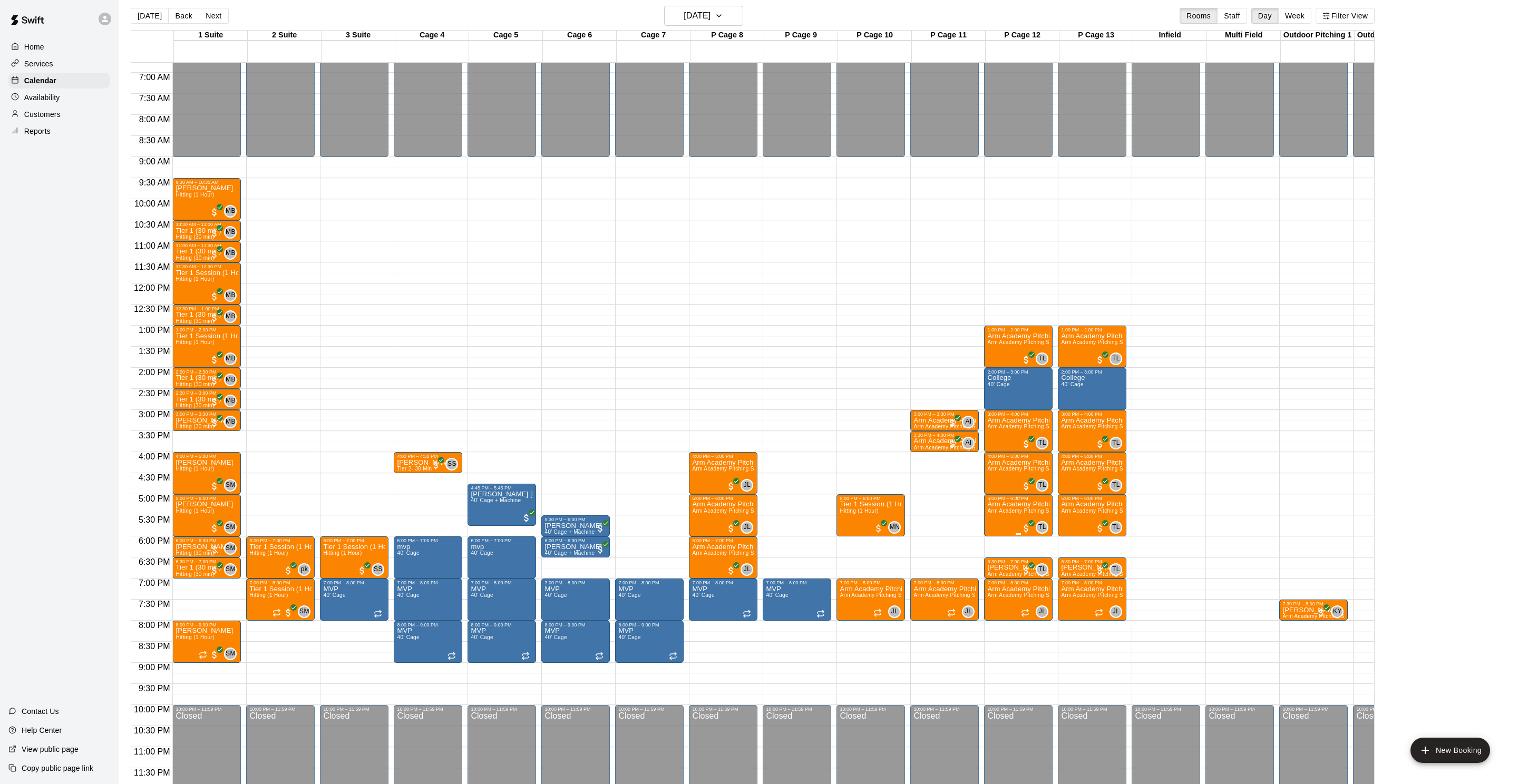
click at [1012, 504] on p "Arm Academy Pitching Session 1 Hour" at bounding box center [1018, 504] width 62 height 0
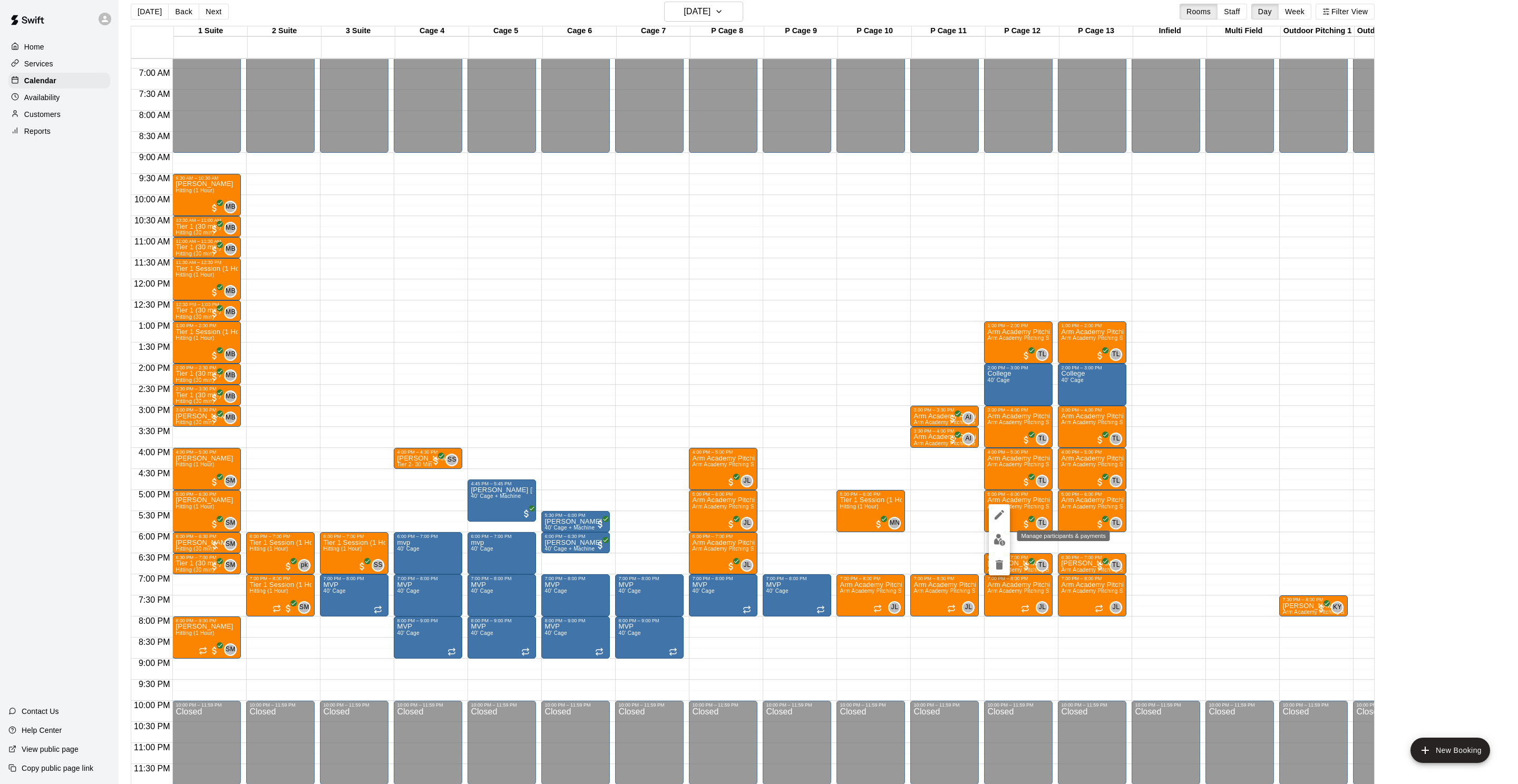
click at [998, 535] on img "edit" at bounding box center [999, 539] width 12 height 12
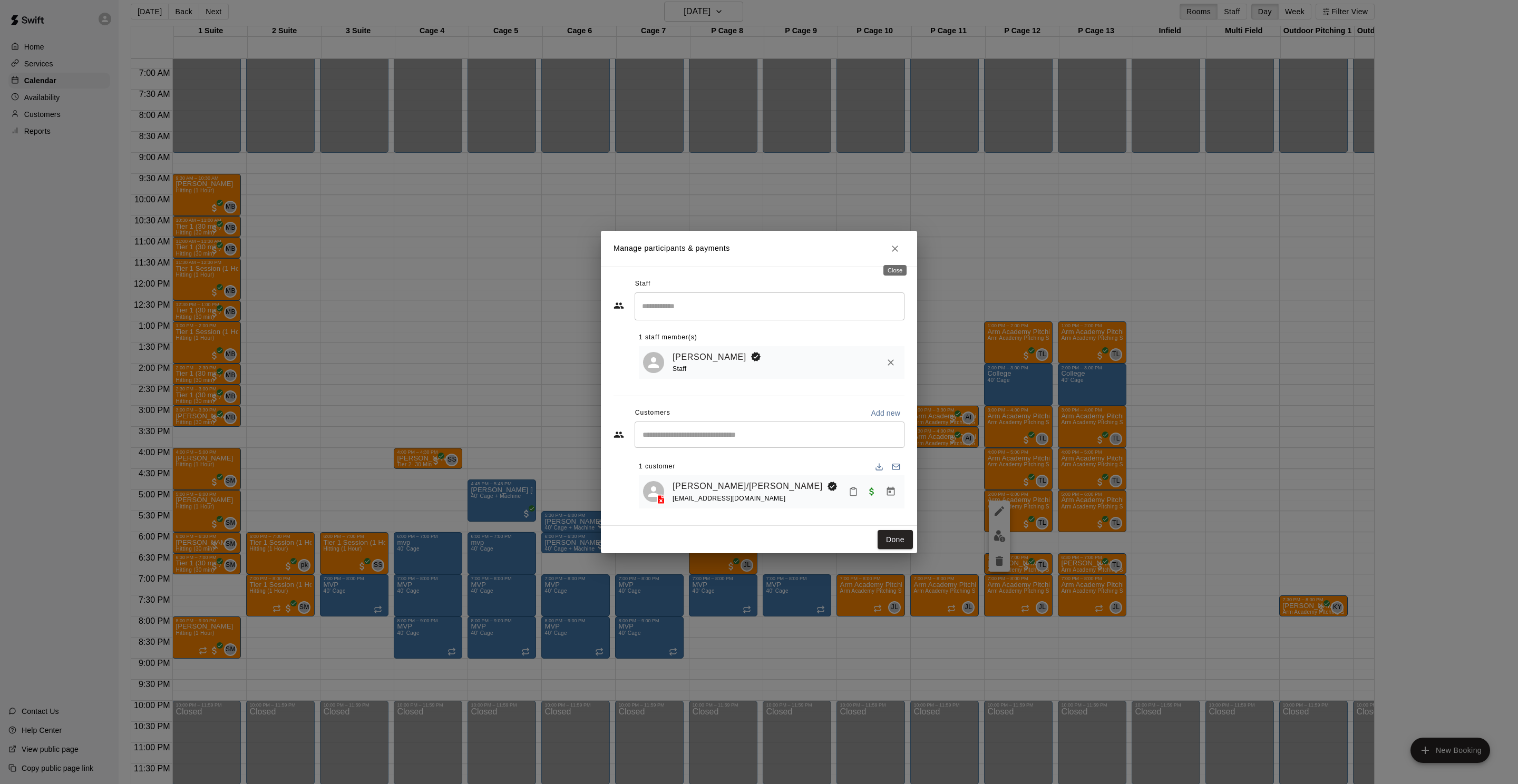
drag, startPoint x: 893, startPoint y: 250, endPoint x: 909, endPoint y: 252, distance: 16.1
click at [893, 250] on icon "Close" at bounding box center [895, 249] width 11 height 11
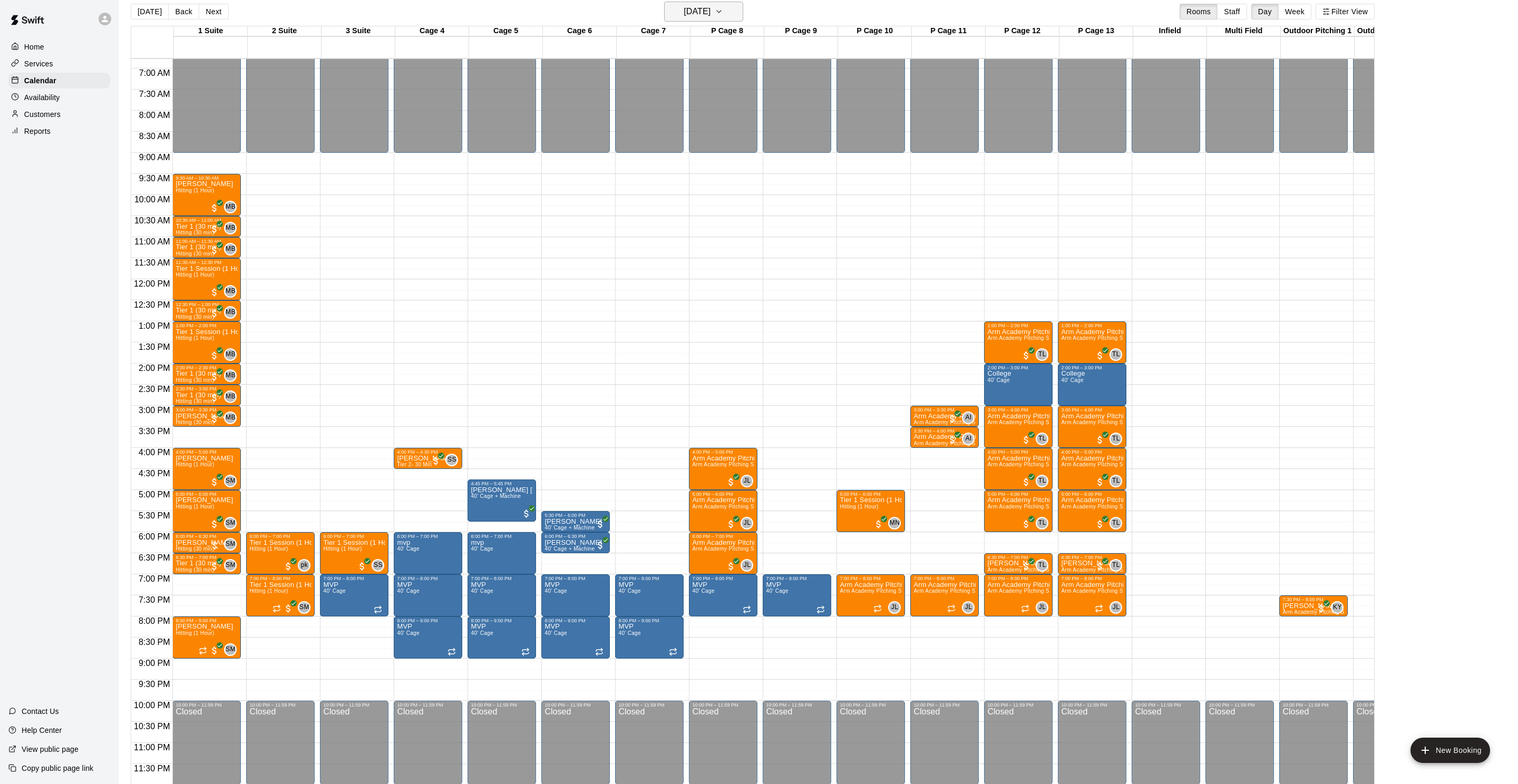
click at [706, 8] on h6 "[DATE]" at bounding box center [697, 11] width 27 height 14
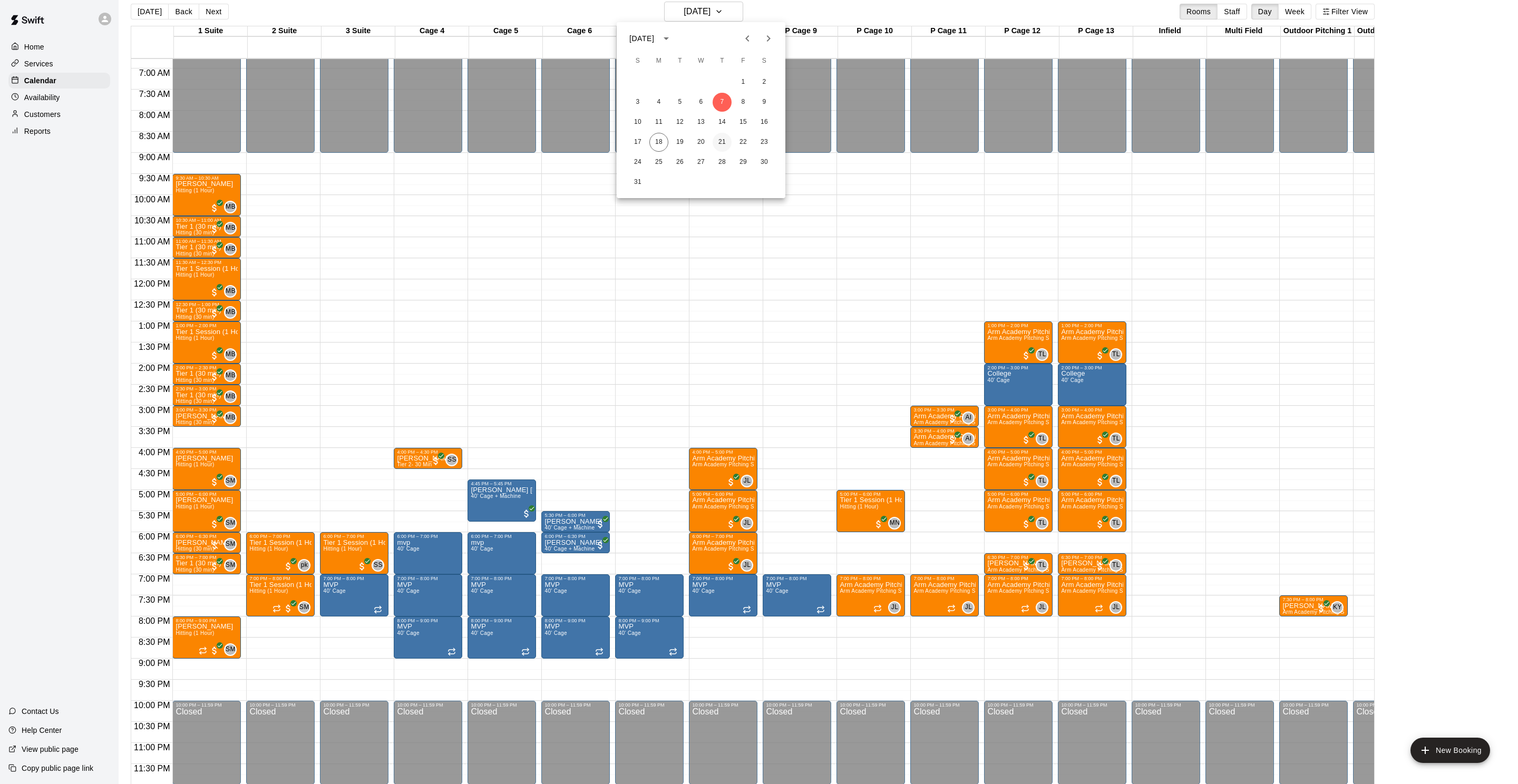
click at [719, 138] on button "21" at bounding box center [722, 142] width 19 height 19
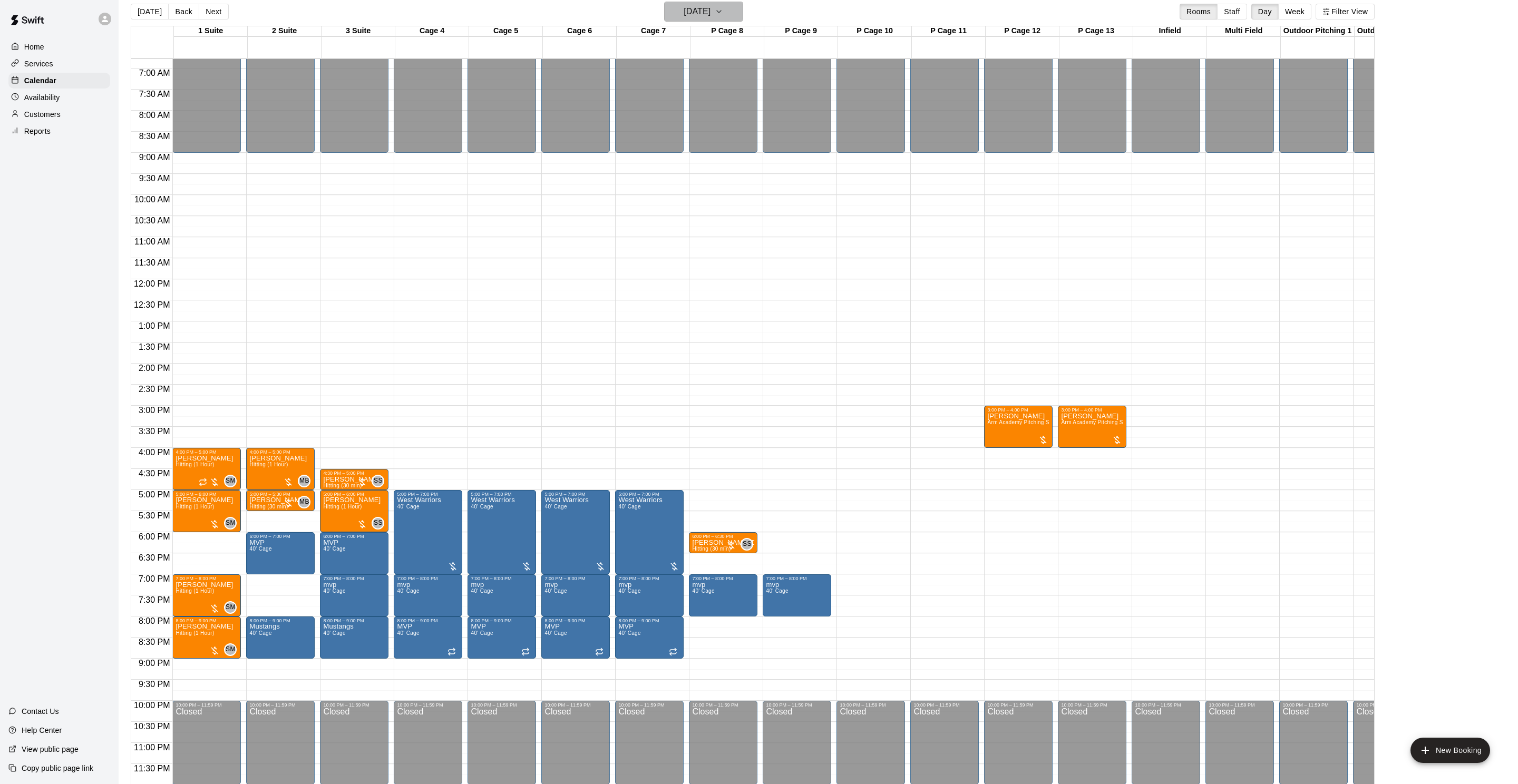
click at [707, 11] on h6 "[DATE]" at bounding box center [697, 11] width 27 height 14
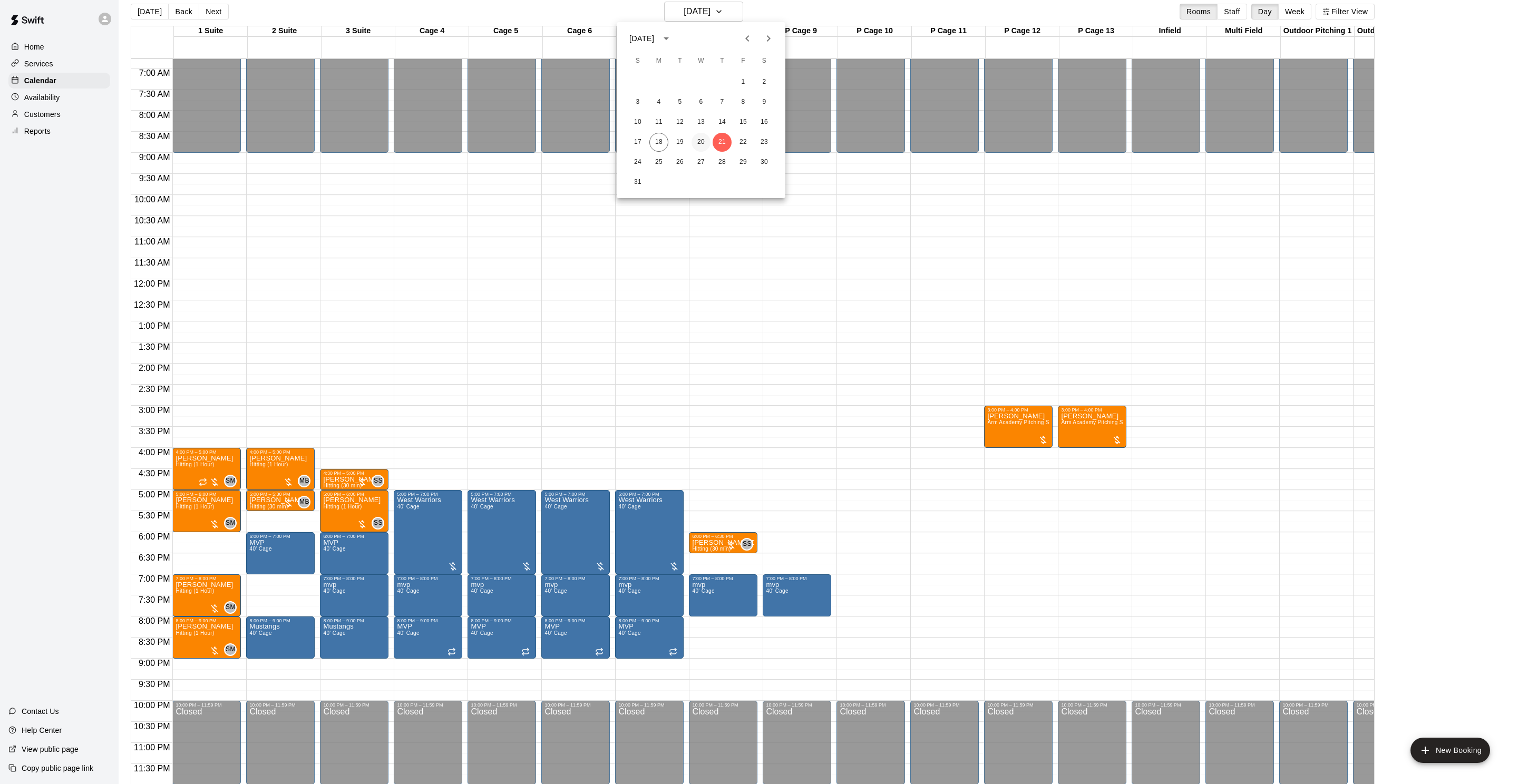
click at [706, 147] on button "20" at bounding box center [701, 142] width 19 height 19
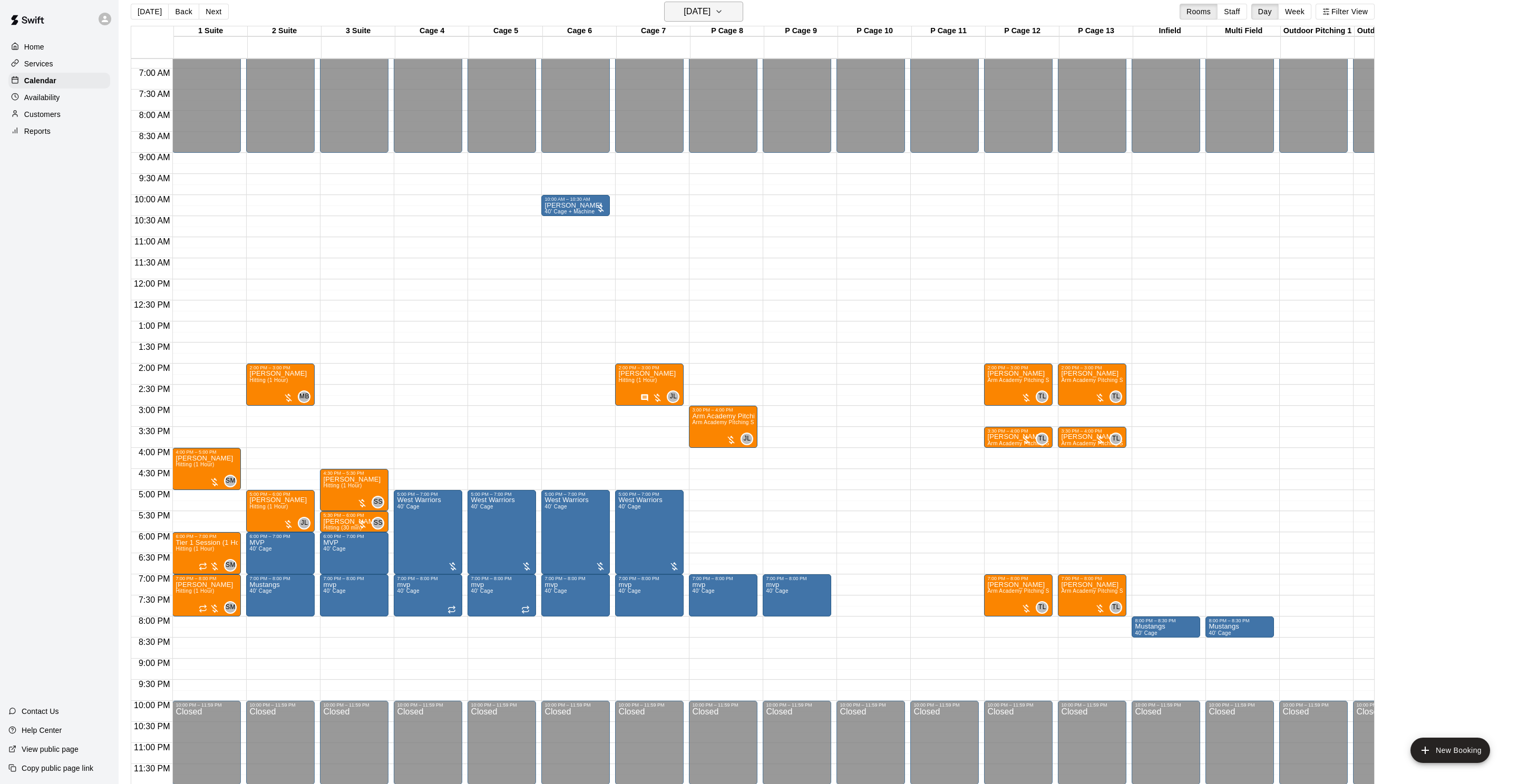
click at [710, 6] on h6 "[DATE]" at bounding box center [697, 11] width 27 height 14
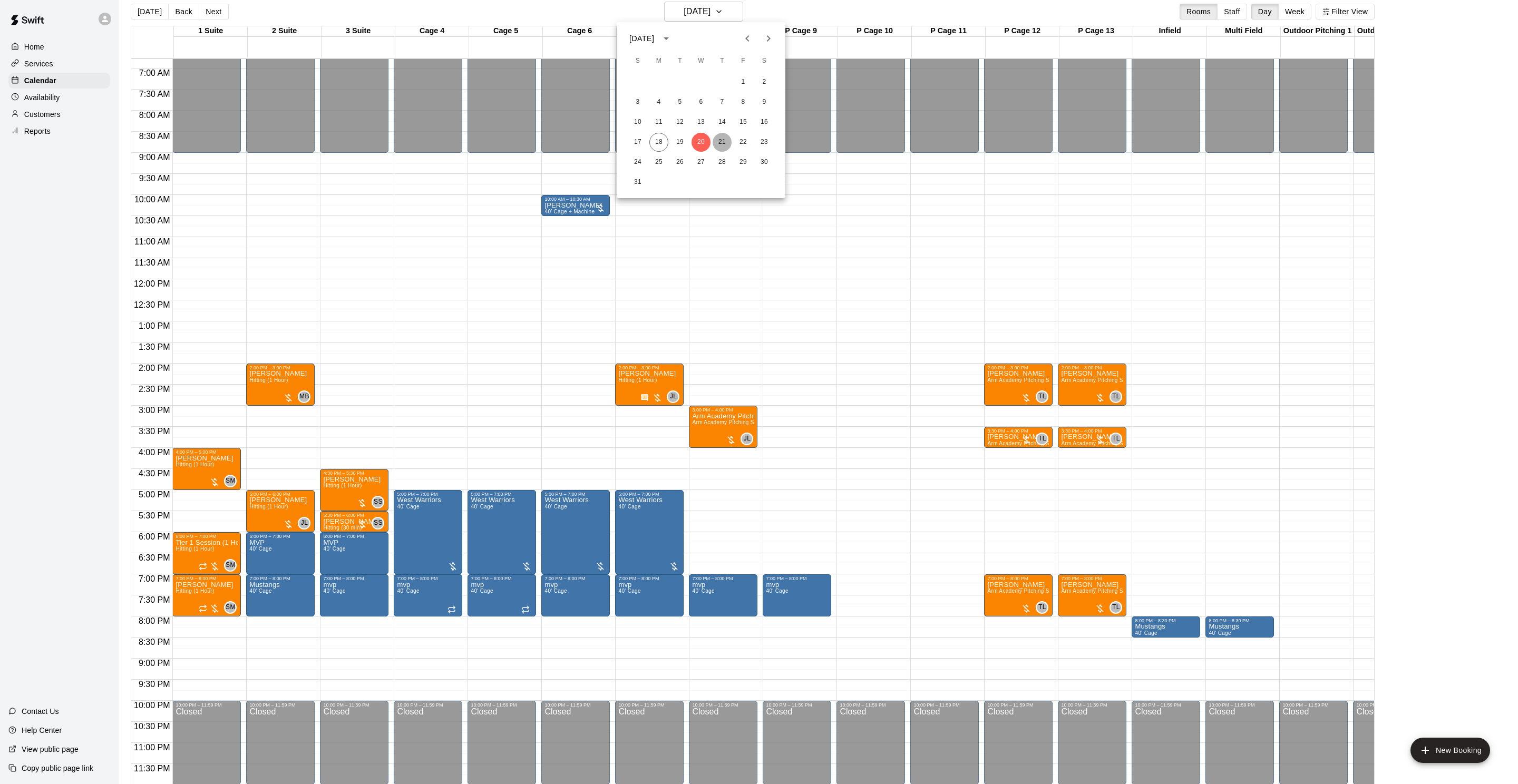
click at [720, 142] on button "21" at bounding box center [722, 142] width 19 height 19
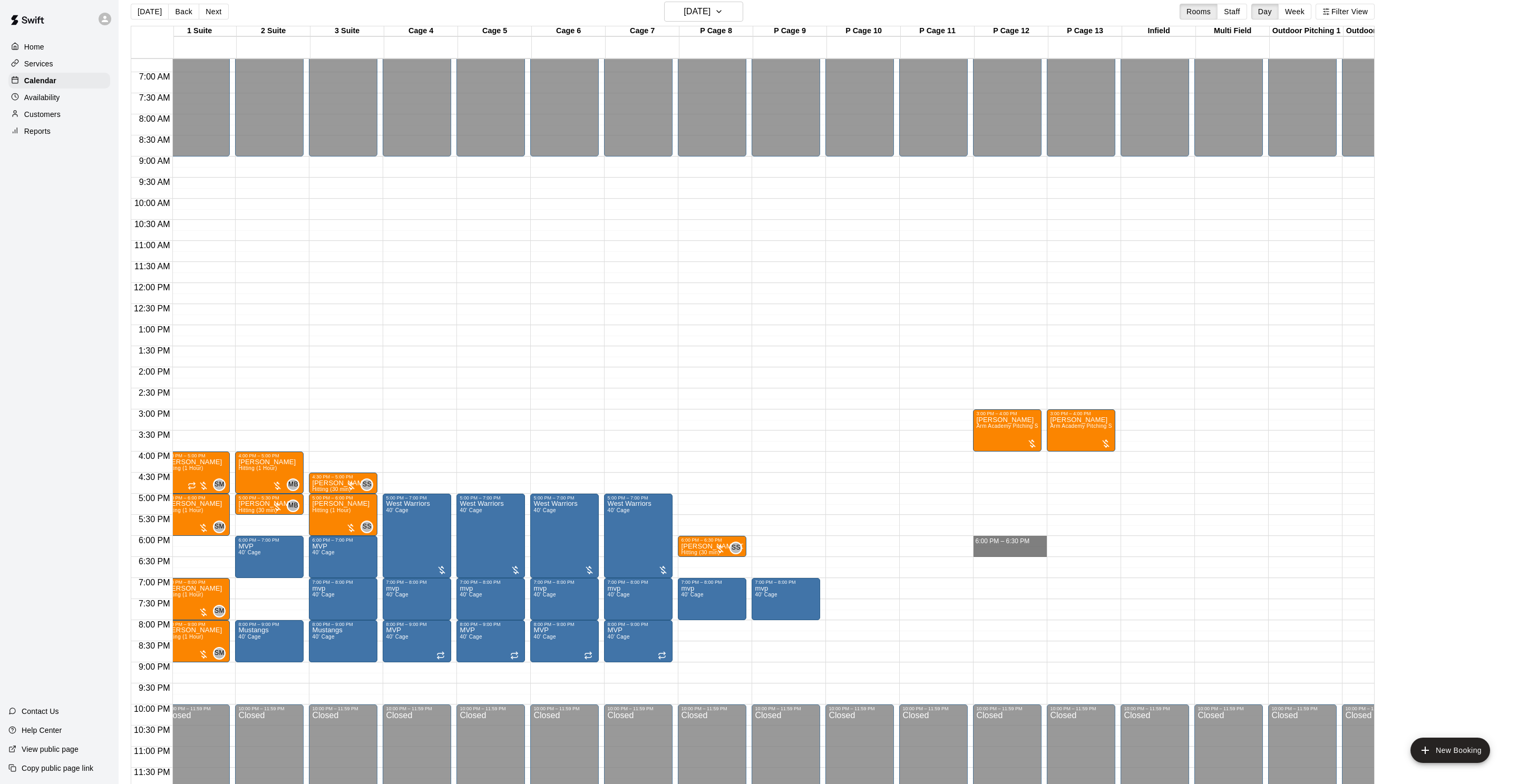
scroll to position [0, 11]
drag, startPoint x: 994, startPoint y: 540, endPoint x: 989, endPoint y: 563, distance: 23.5
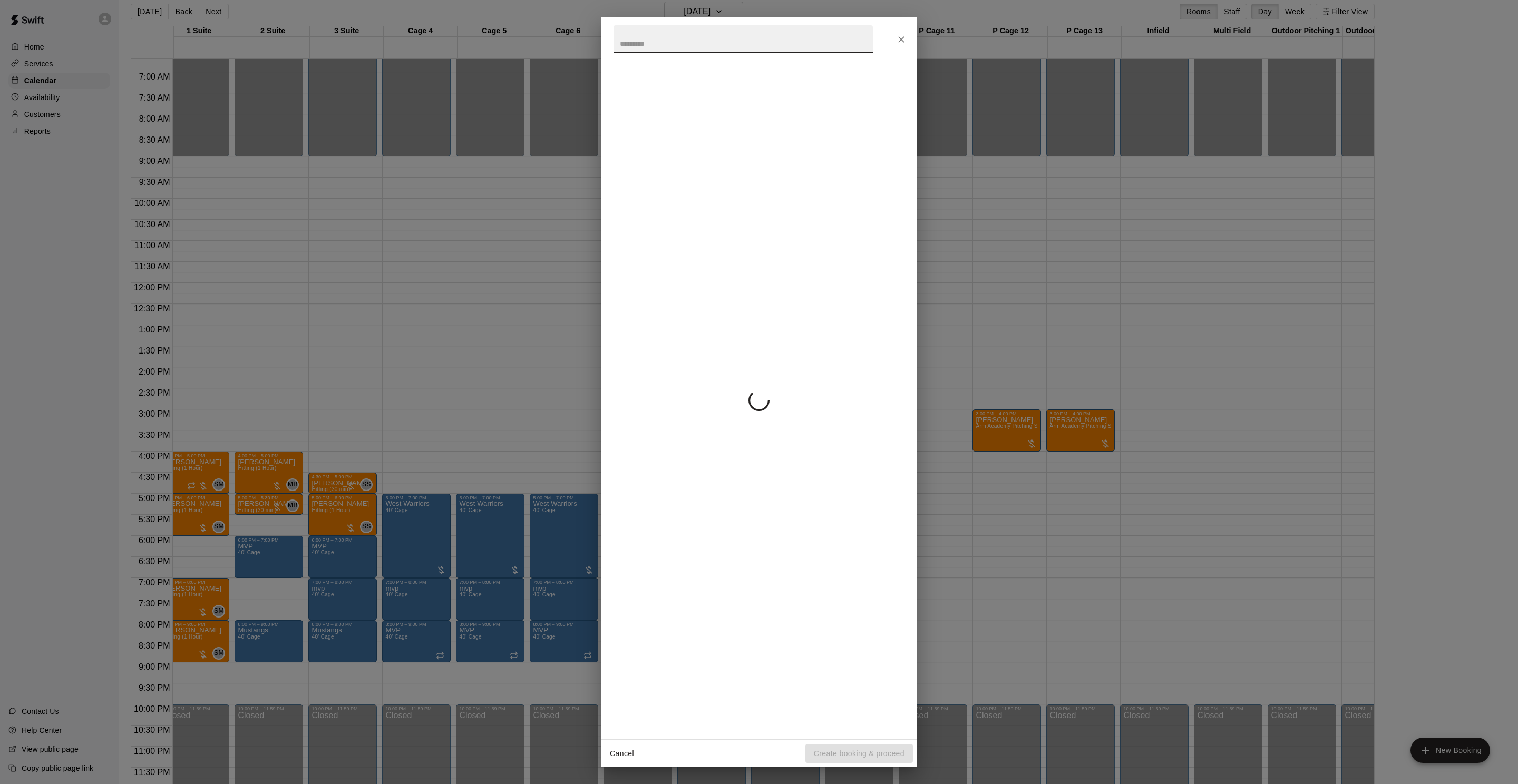
scroll to position [0, 10]
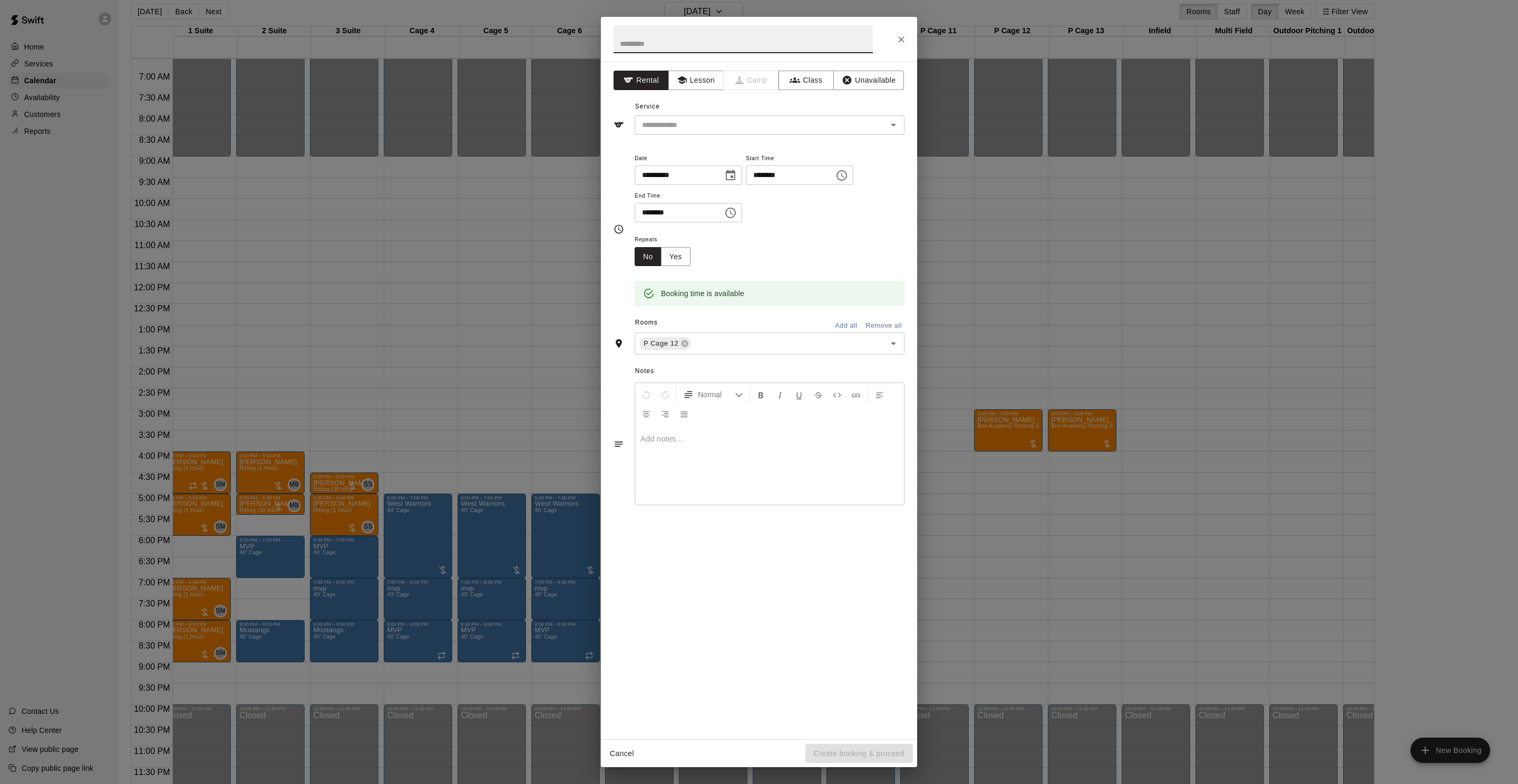
click at [646, 212] on input "********" at bounding box center [675, 212] width 81 height 20
type input "********"
click at [736, 338] on input "text" at bounding box center [781, 344] width 178 height 13
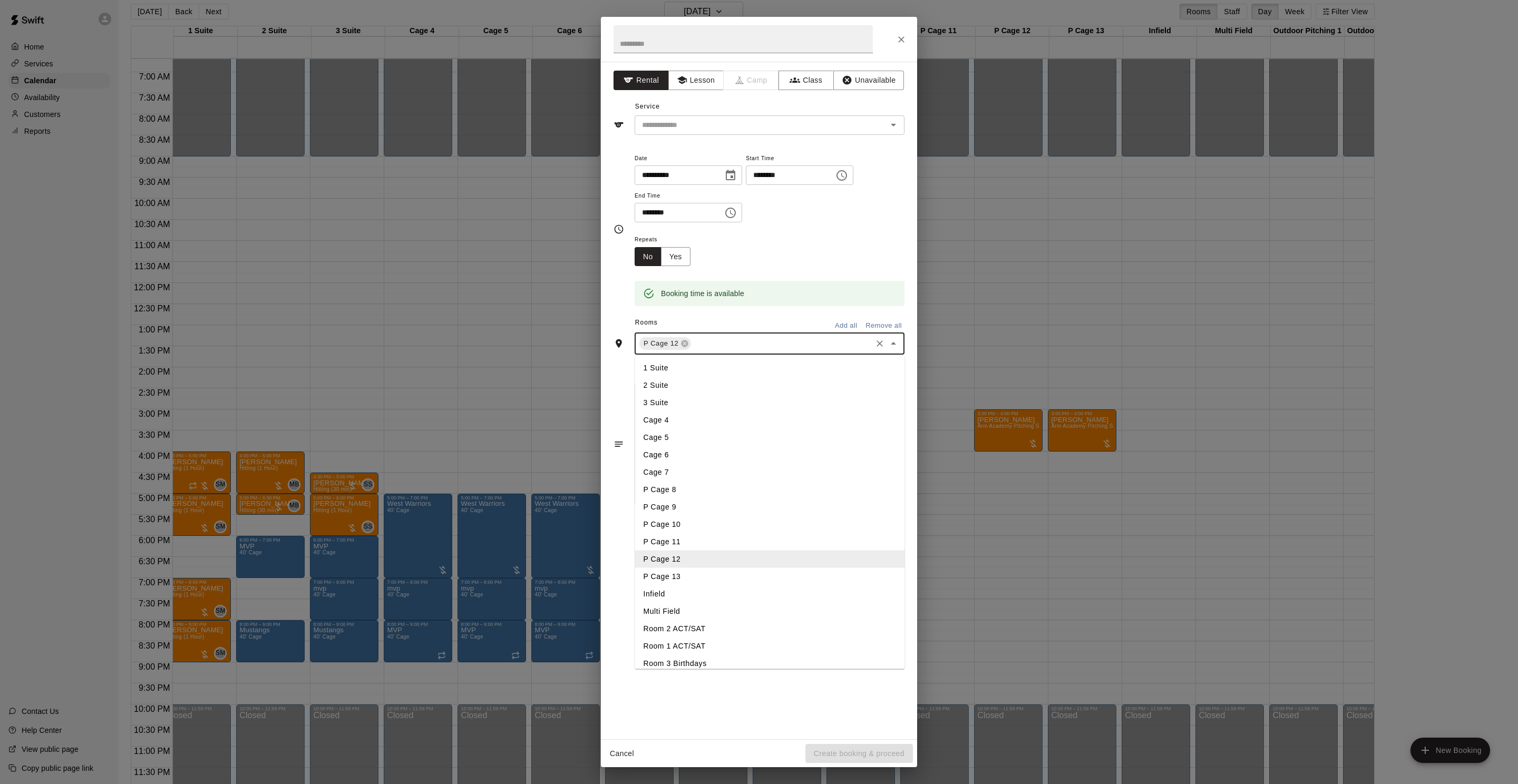
drag, startPoint x: 678, startPoint y: 571, endPoint x: 683, endPoint y: 569, distance: 5.4
click at [678, 571] on li "P Cage 13" at bounding box center [770, 576] width 270 height 18
drag, startPoint x: 703, startPoint y: 79, endPoint x: 696, endPoint y: 111, distance: 32.8
click at [702, 79] on button "Lesson" at bounding box center [696, 80] width 55 height 20
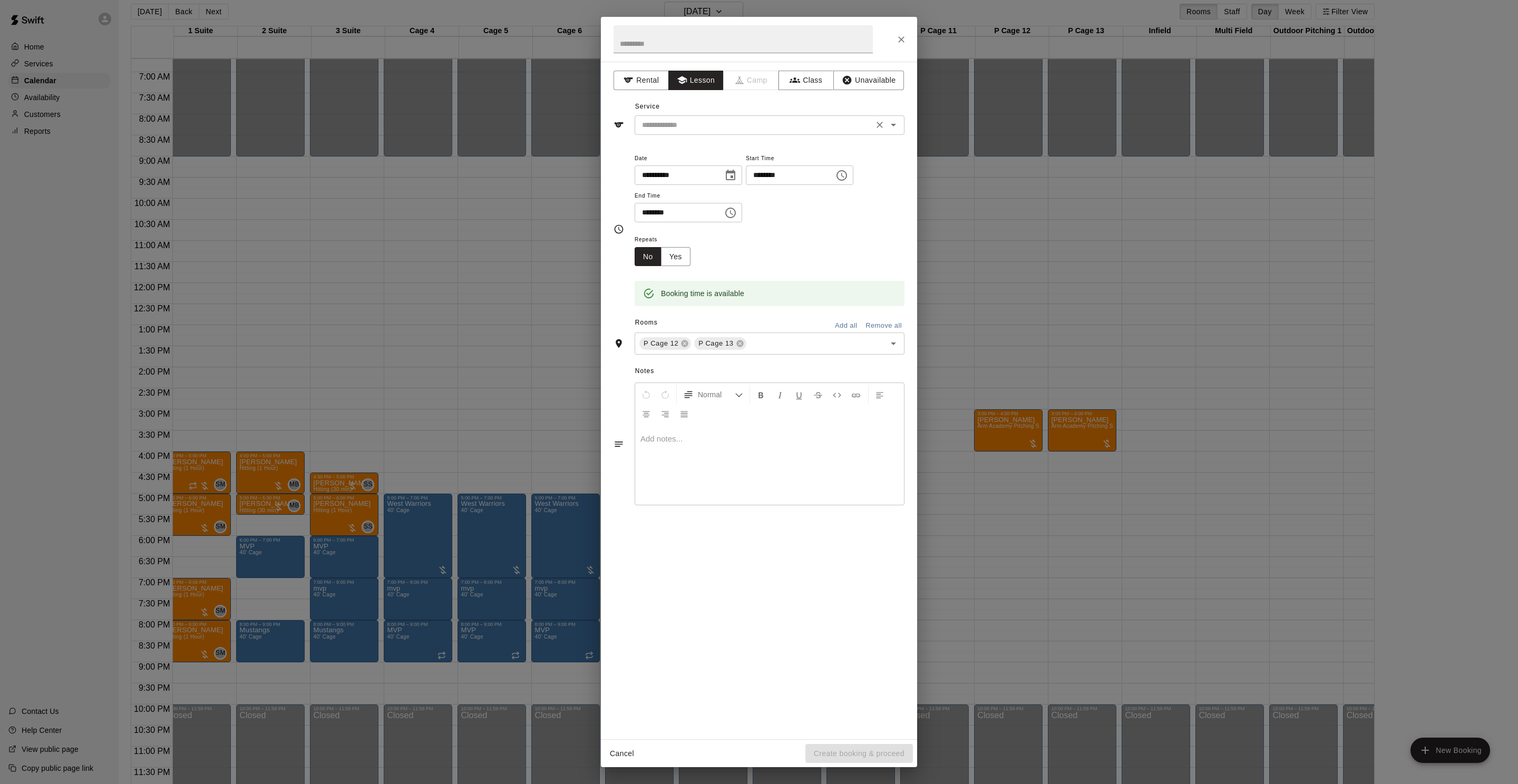
drag, startPoint x: 696, startPoint y: 114, endPoint x: 698, endPoint y: 121, distance: 7.3
click at [696, 115] on div "Service ​" at bounding box center [759, 117] width 291 height 36
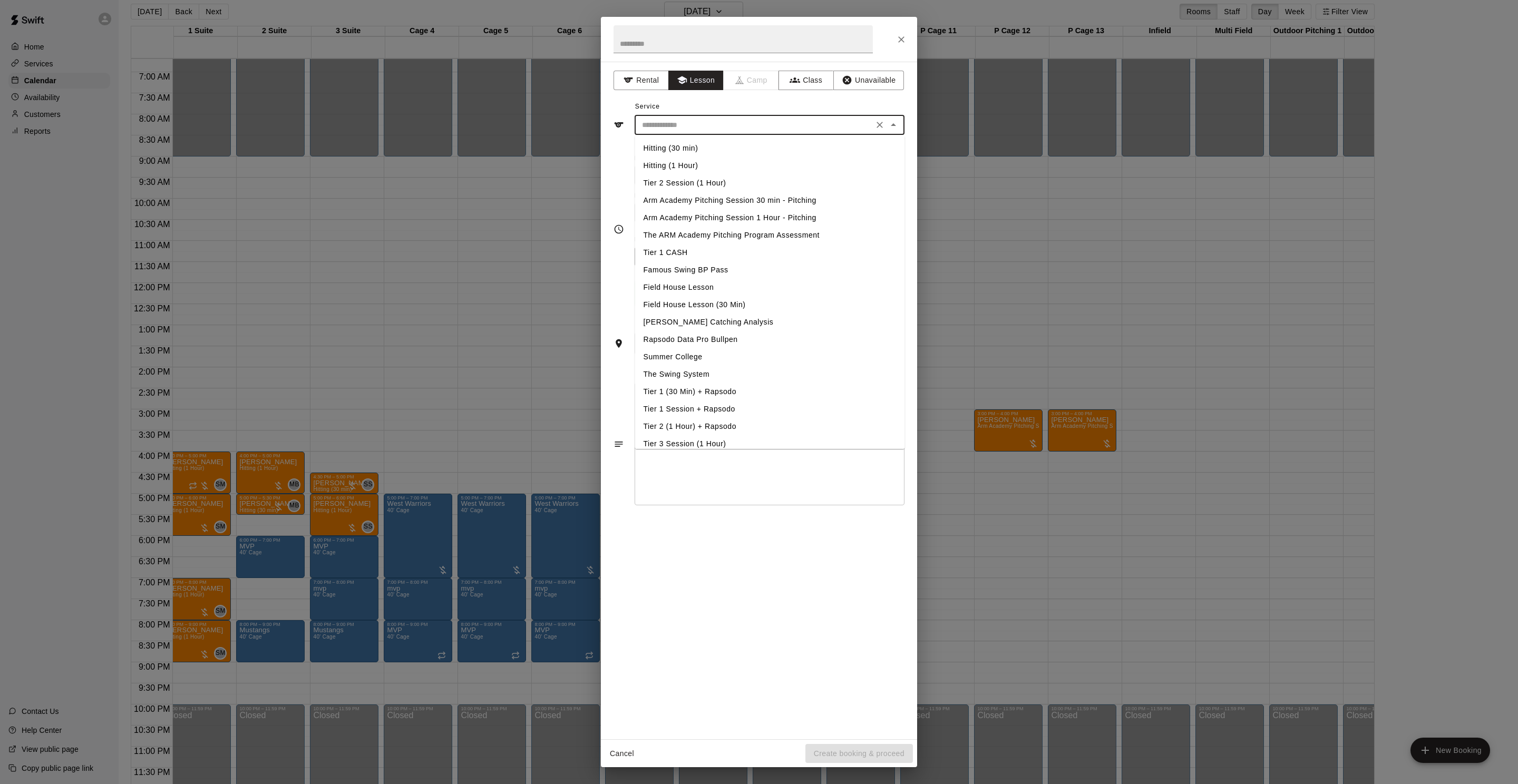
click at [700, 123] on input "text" at bounding box center [754, 125] width 232 height 13
click at [762, 215] on li "Arm Academy Pitching Session 1 Hour - Pitching" at bounding box center [770, 218] width 270 height 18
type input "**********"
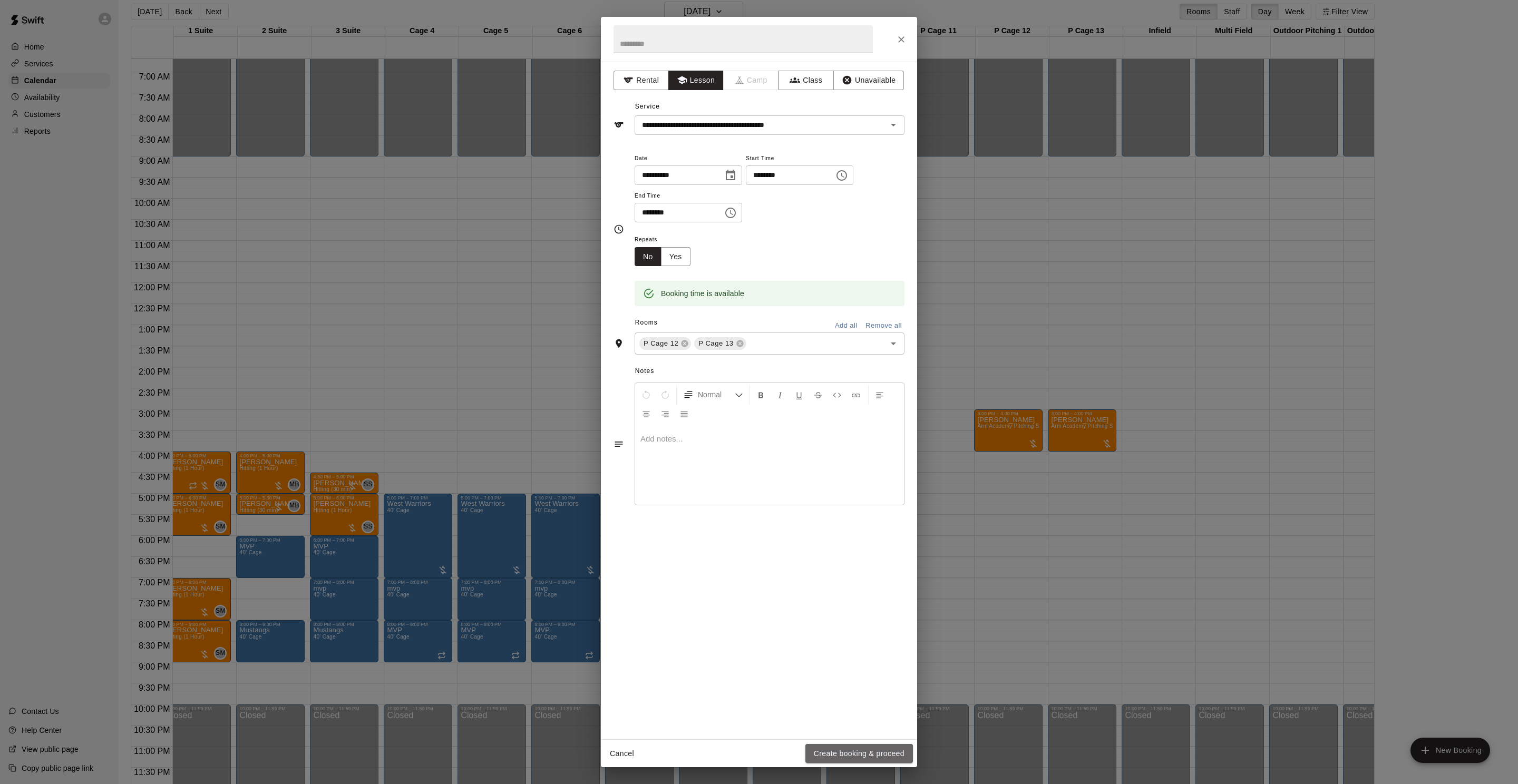
click at [829, 757] on button "Create booking & proceed" at bounding box center [859, 753] width 108 height 20
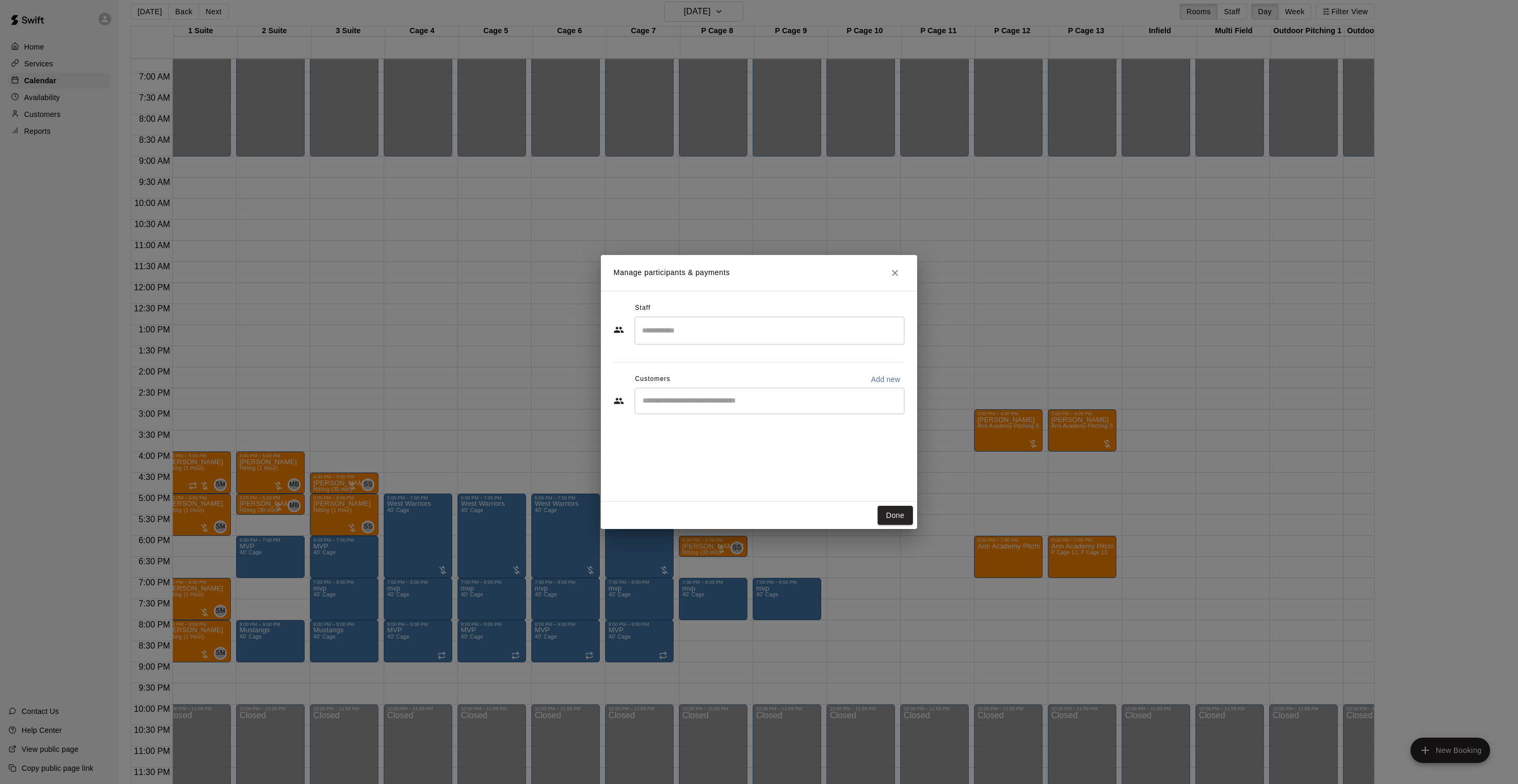
click at [671, 337] on input "Search staff" at bounding box center [769, 330] width 261 height 18
click at [732, 359] on div "[PERSON_NAME] Staff" at bounding box center [779, 366] width 235 height 21
click at [722, 393] on div "​" at bounding box center [769, 401] width 270 height 26
type input "******"
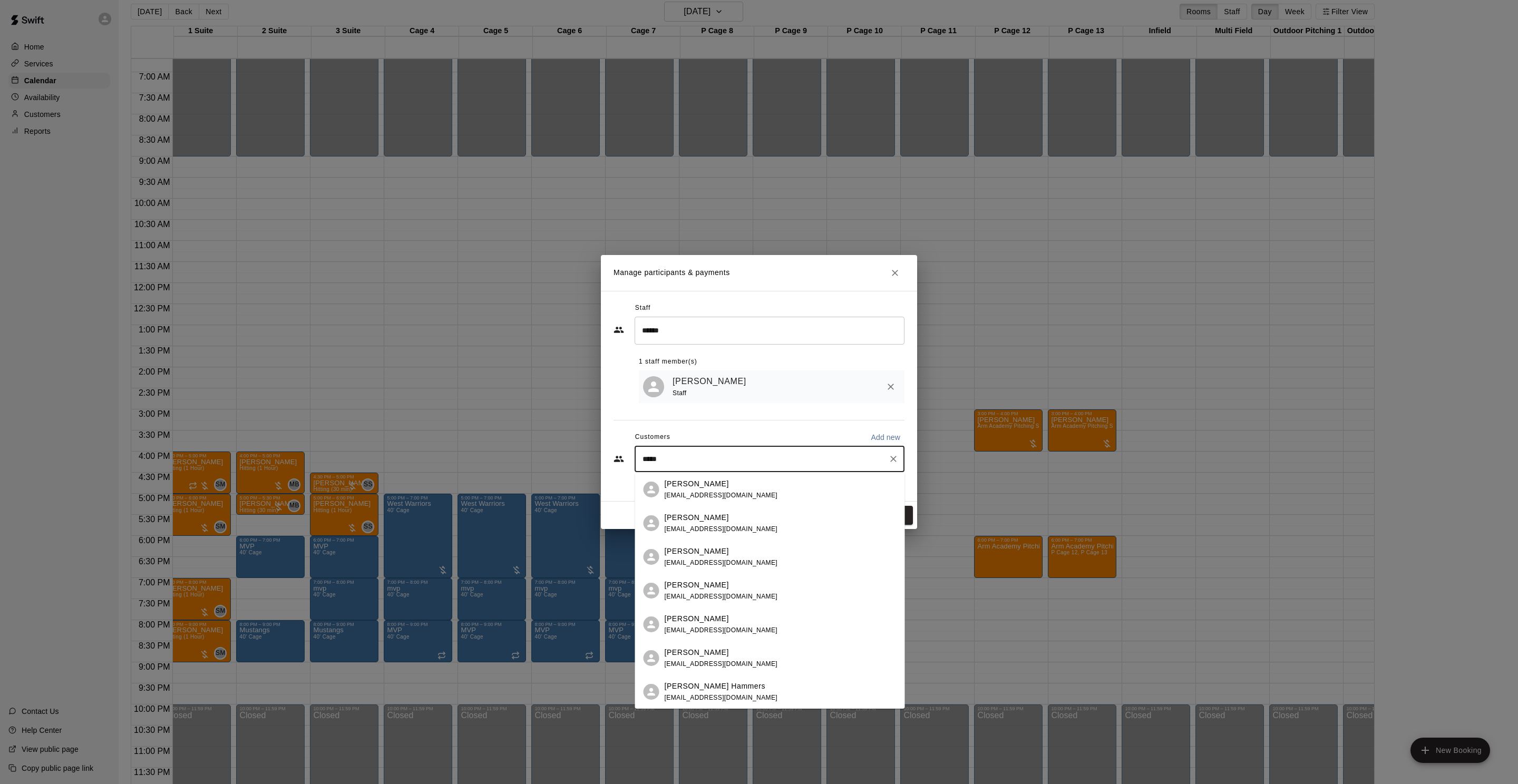
type input "*****"
click at [713, 456] on input "*****" at bounding box center [761, 459] width 244 height 11
click at [754, 590] on div "[PERSON_NAME] [EMAIL_ADDRESS][DOMAIN_NAME]" at bounding box center [781, 591] width 232 height 23
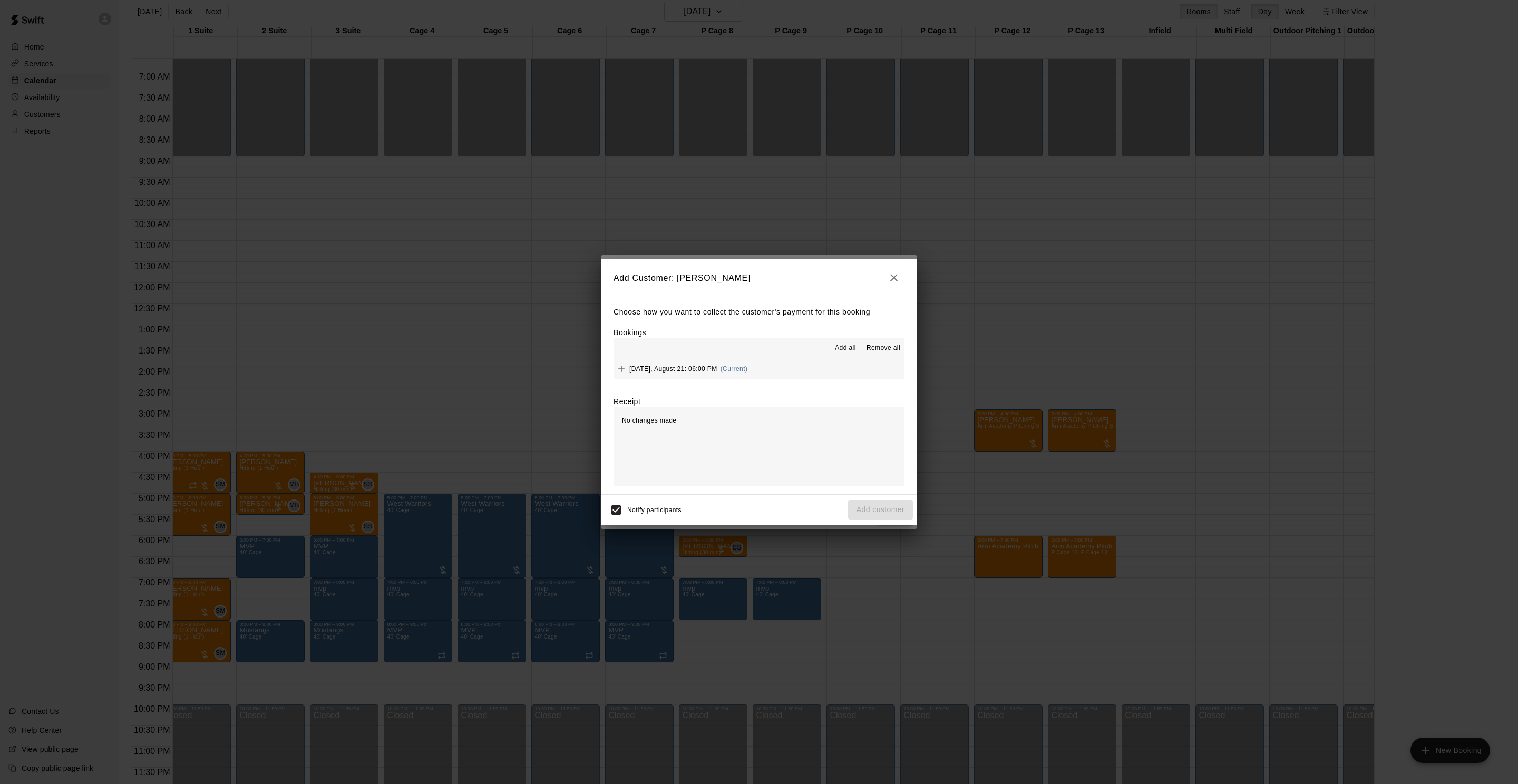
click at [694, 370] on span "[DATE], August 21: 06:00 PM" at bounding box center [674, 369] width 88 height 8
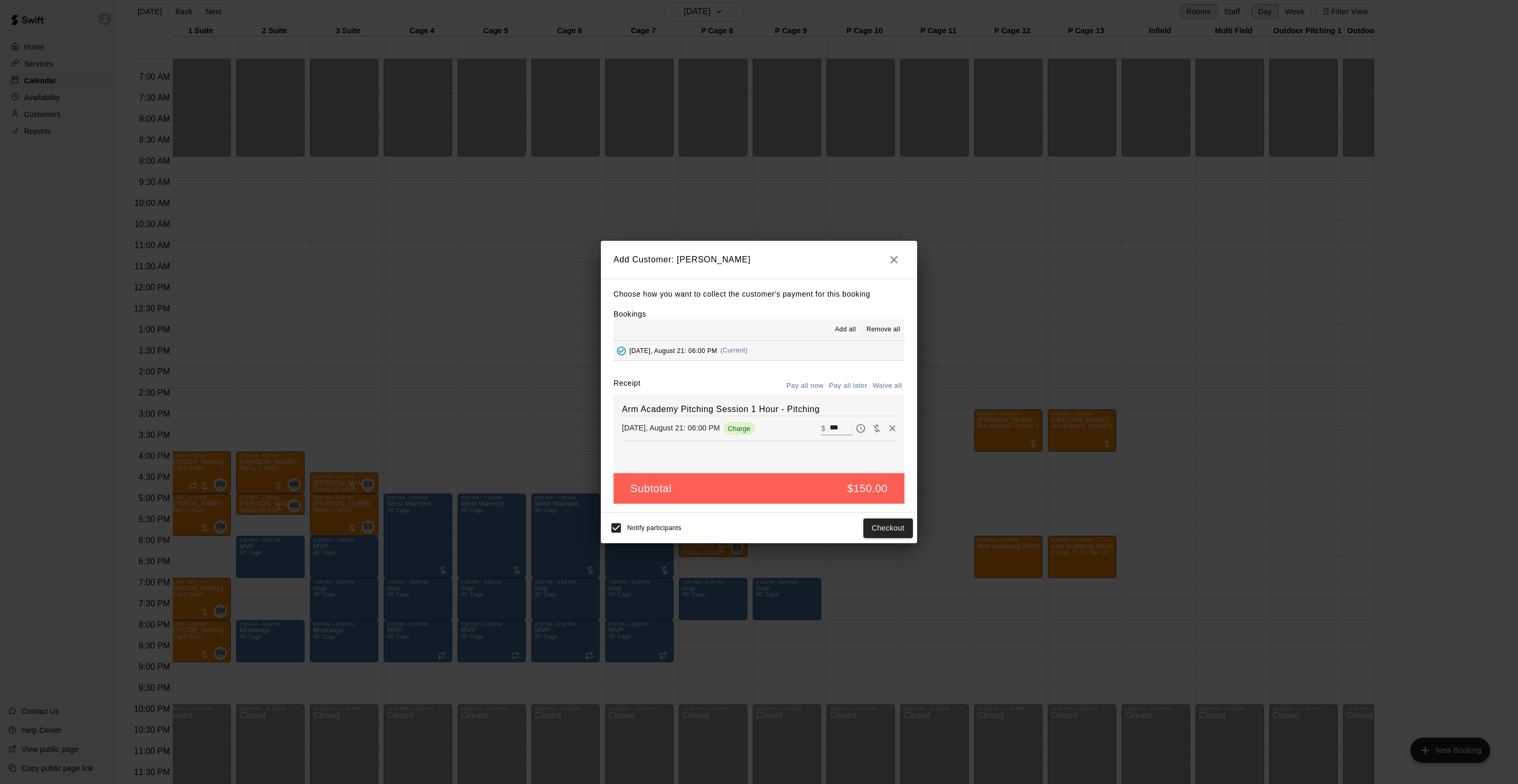
drag, startPoint x: 852, startPoint y: 389, endPoint x: 851, endPoint y: 428, distance: 39.0
click at [852, 389] on button "Pay all later" at bounding box center [848, 386] width 43 height 16
click at [873, 522] on button "Add customer" at bounding box center [880, 528] width 65 height 20
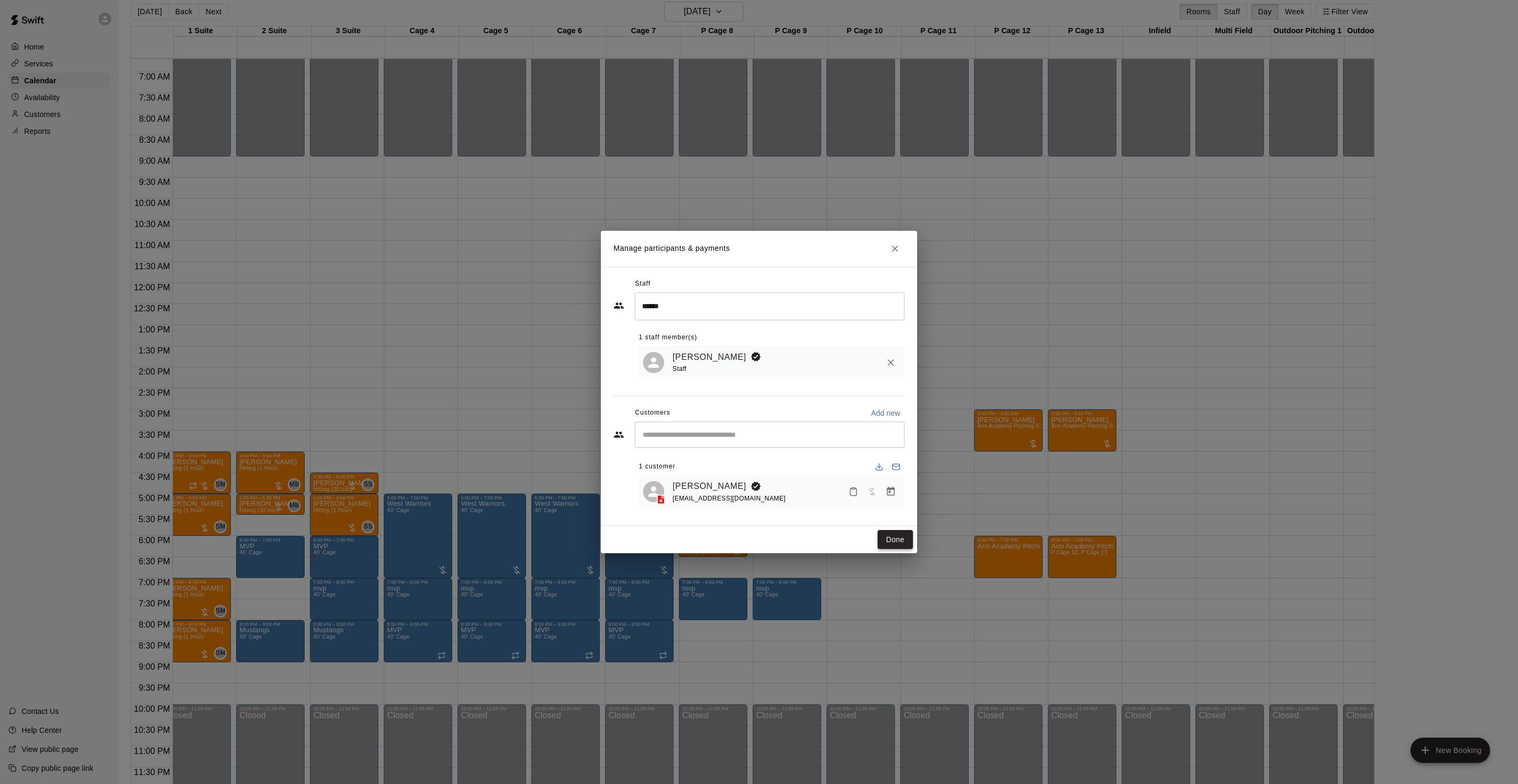
click at [895, 535] on button "Done" at bounding box center [895, 539] width 35 height 20
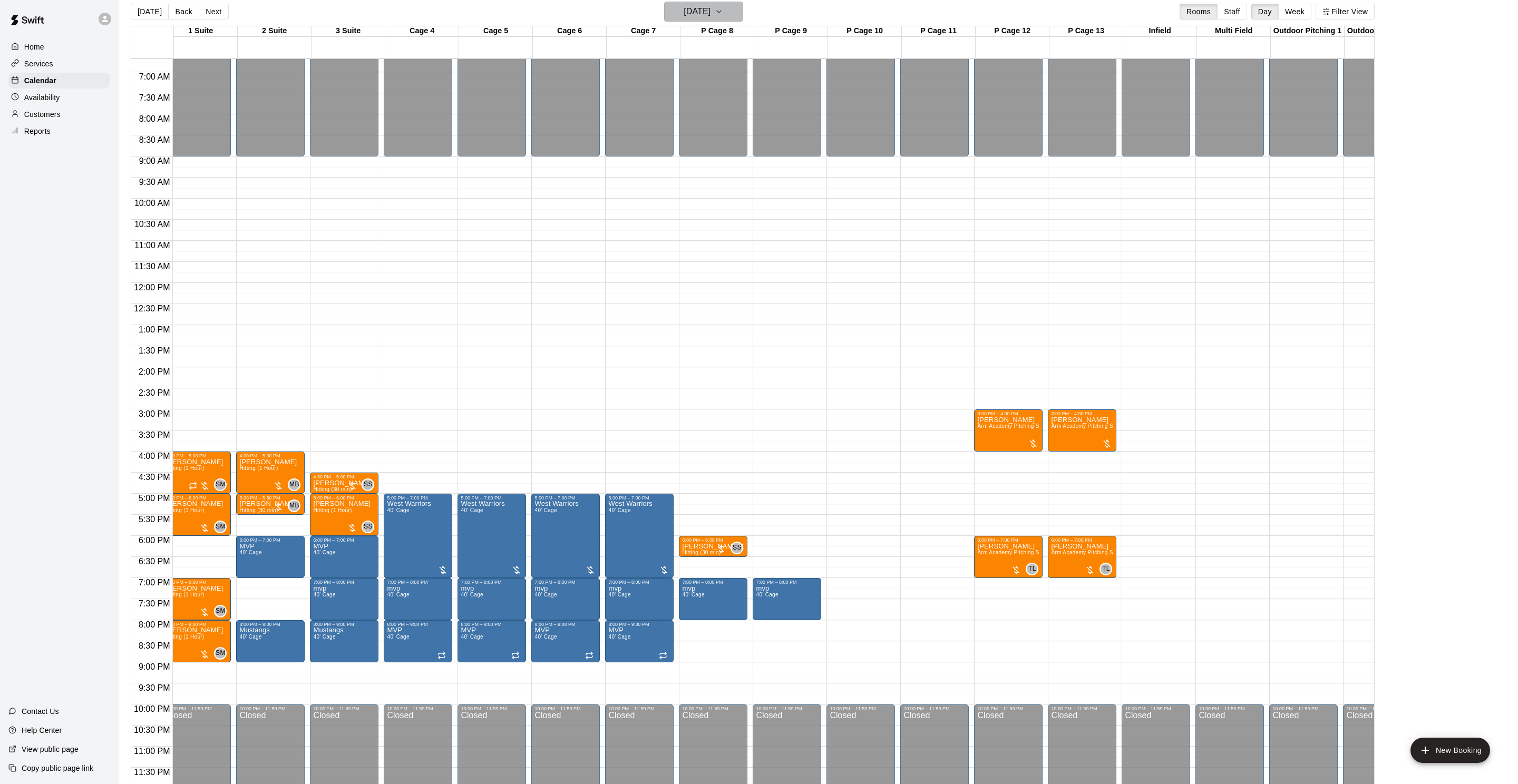
click at [705, 18] on h6 "[DATE]" at bounding box center [697, 11] width 27 height 14
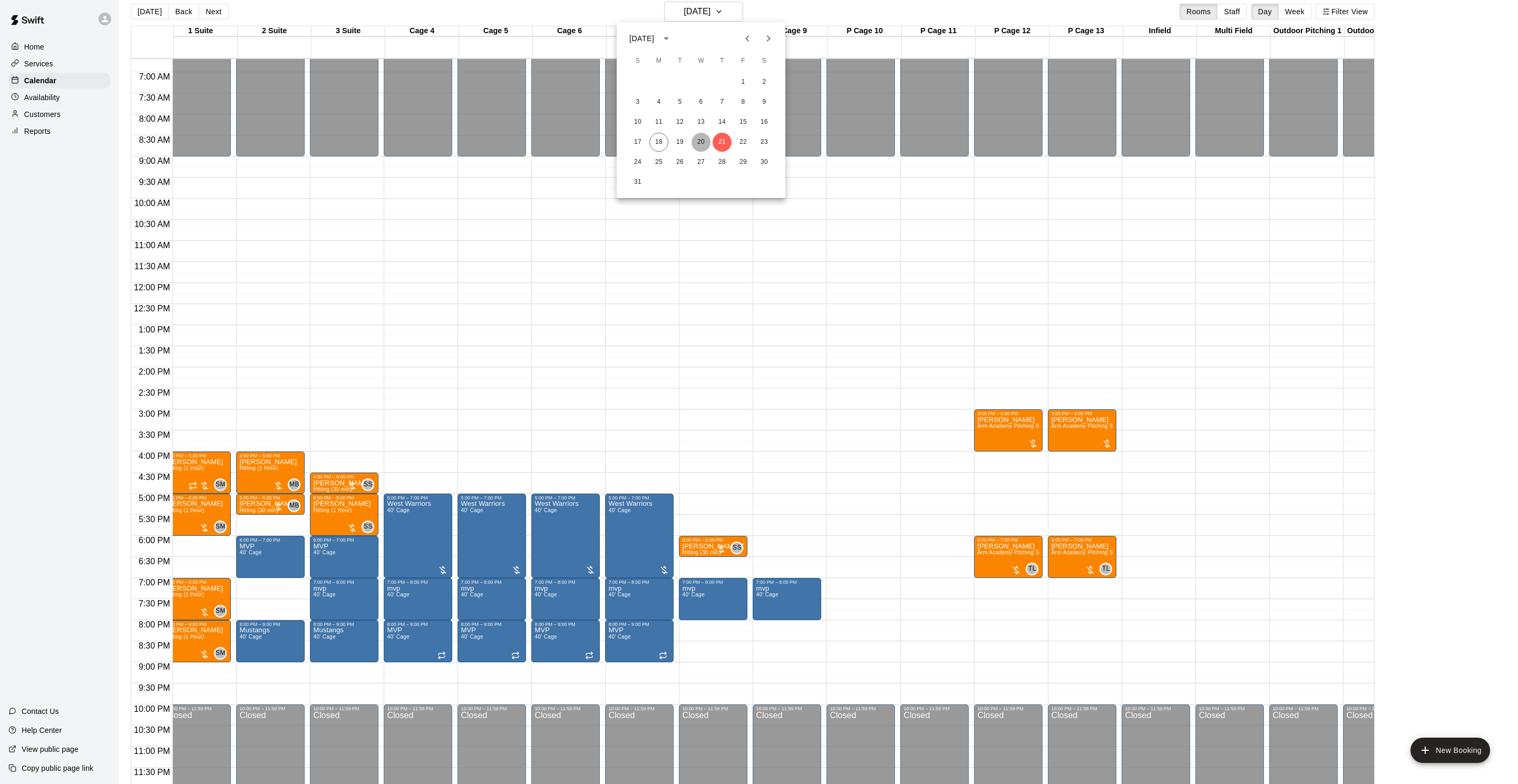
click at [701, 140] on button "20" at bounding box center [701, 142] width 19 height 19
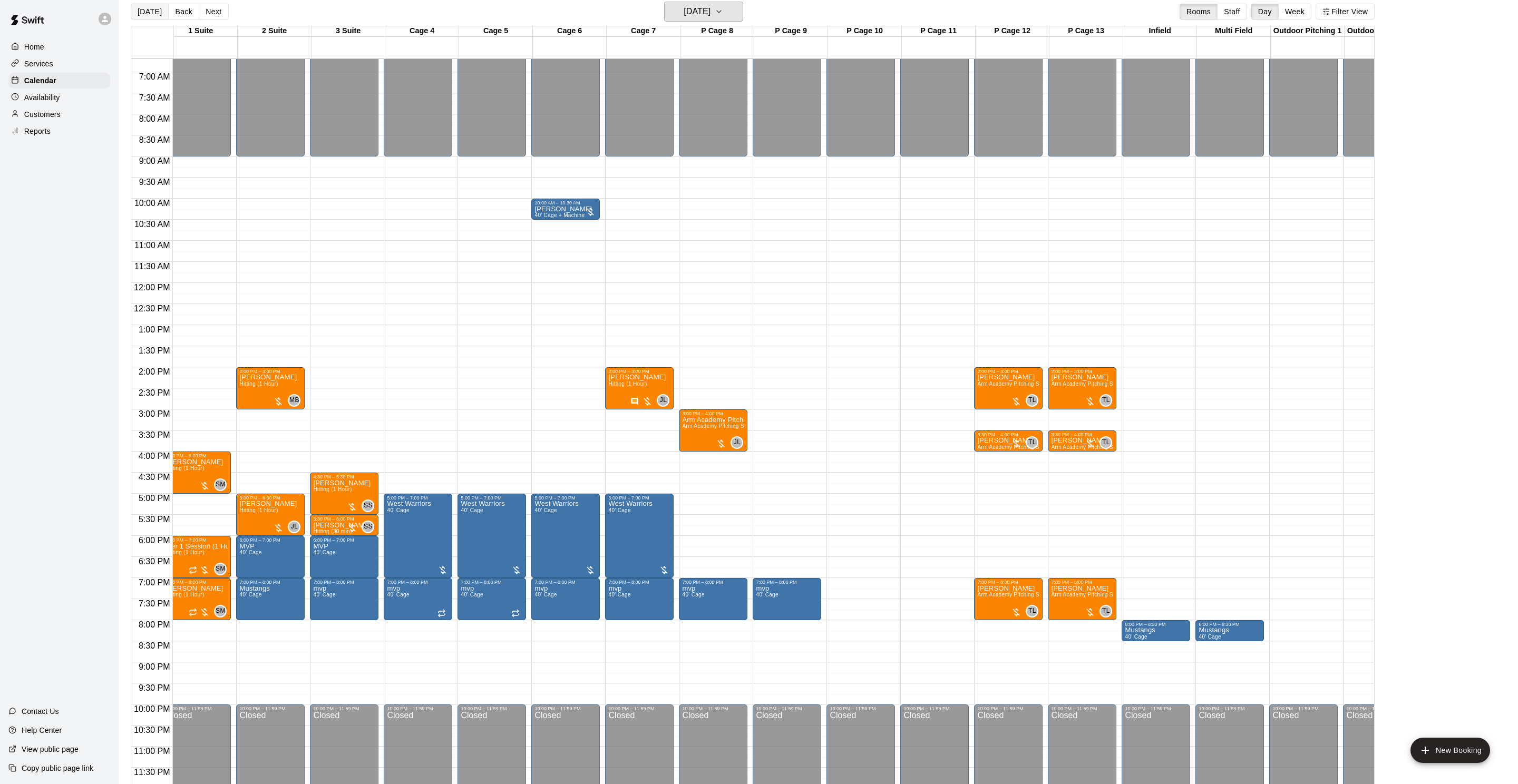
scroll to position [11, 0]
click at [143, 13] on button "[DATE]" at bounding box center [150, 11] width 38 height 16
